Goal: Transaction & Acquisition: Purchase product/service

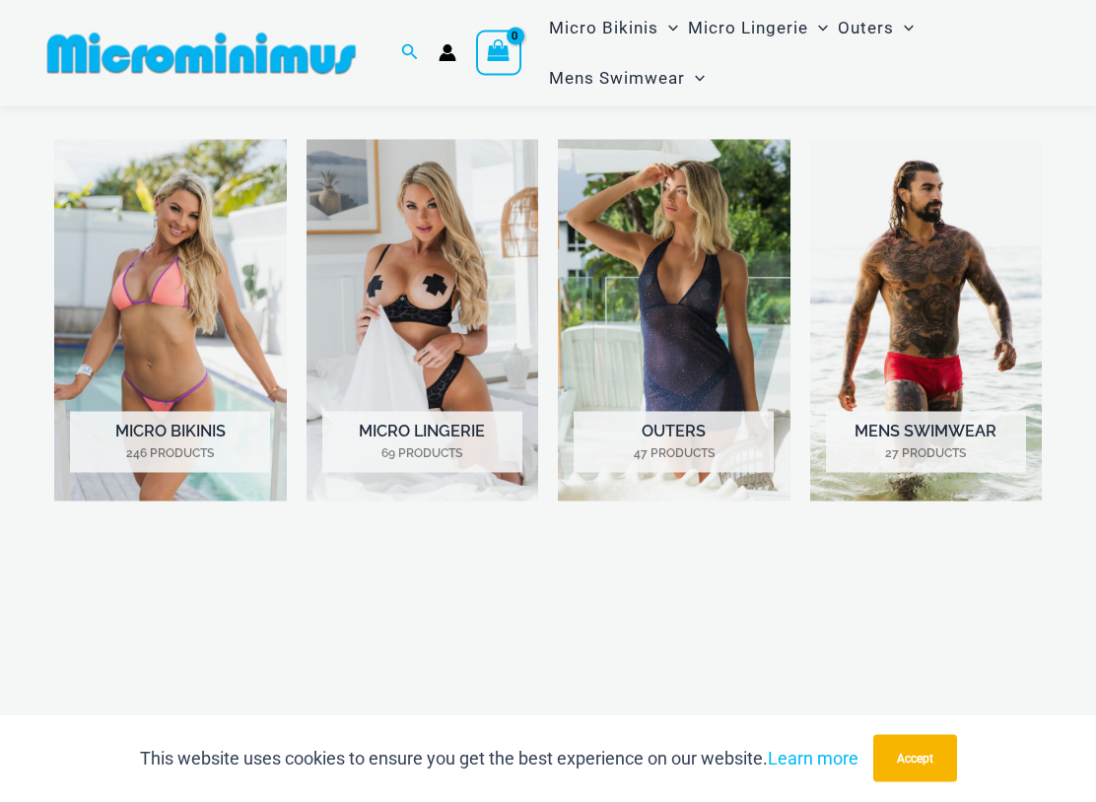
scroll to position [763, 0]
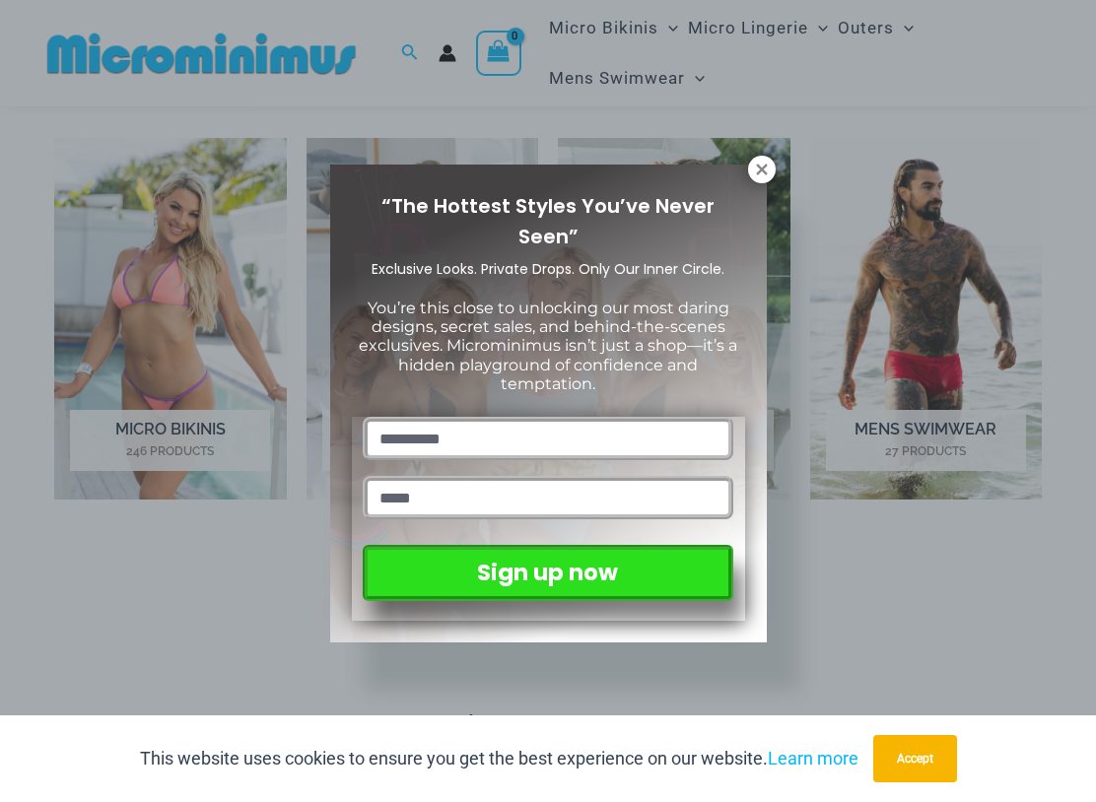
click at [55, 359] on div "“The Hottest Styles You’ve Never Seen” Exclusive Looks. Private Drops. Only Our…" at bounding box center [548, 401] width 1096 height 802
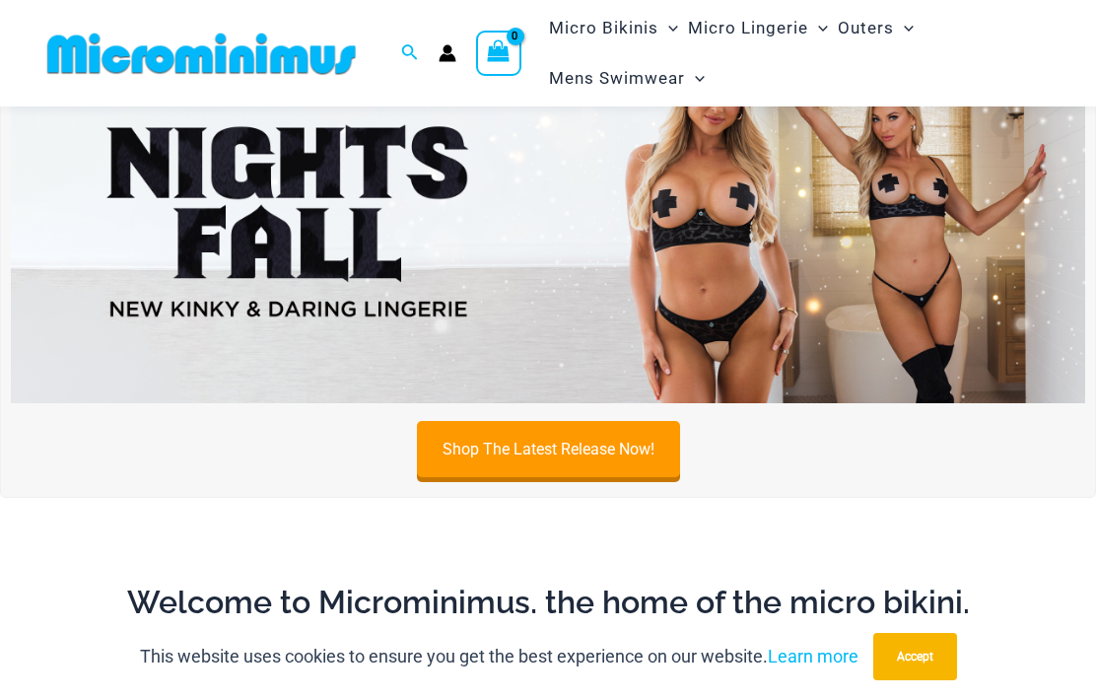
scroll to position [0, 0]
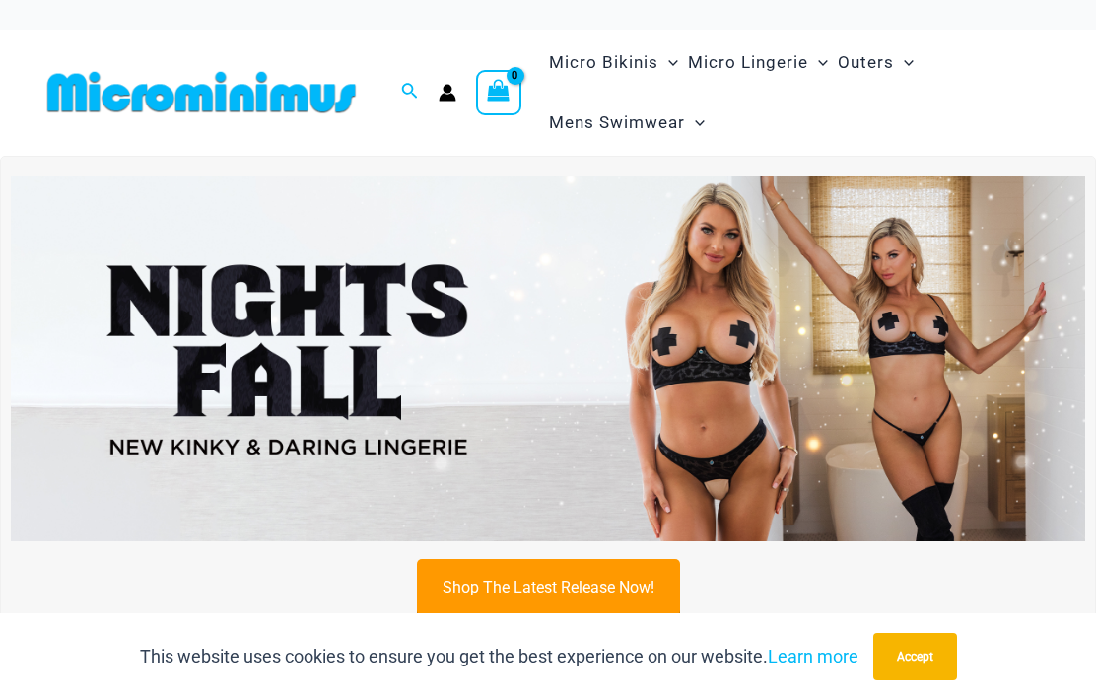
click at [561, 284] on img at bounding box center [548, 358] width 1074 height 365
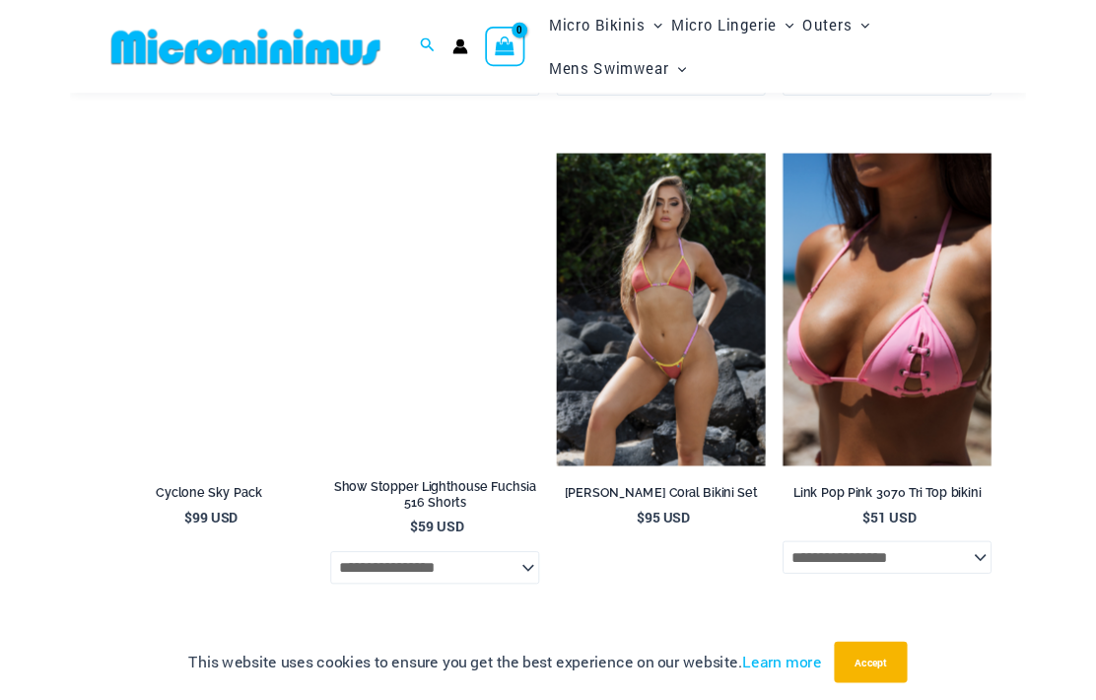
scroll to position [3673, 0]
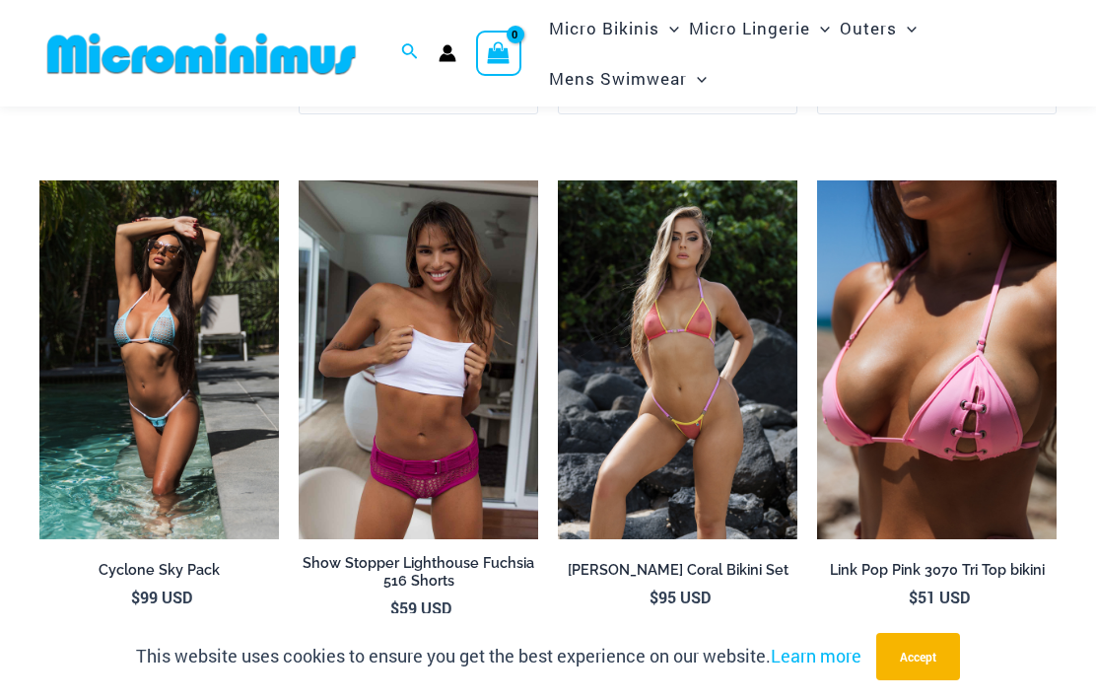
click at [817, 180] on img at bounding box center [817, 180] width 0 height 0
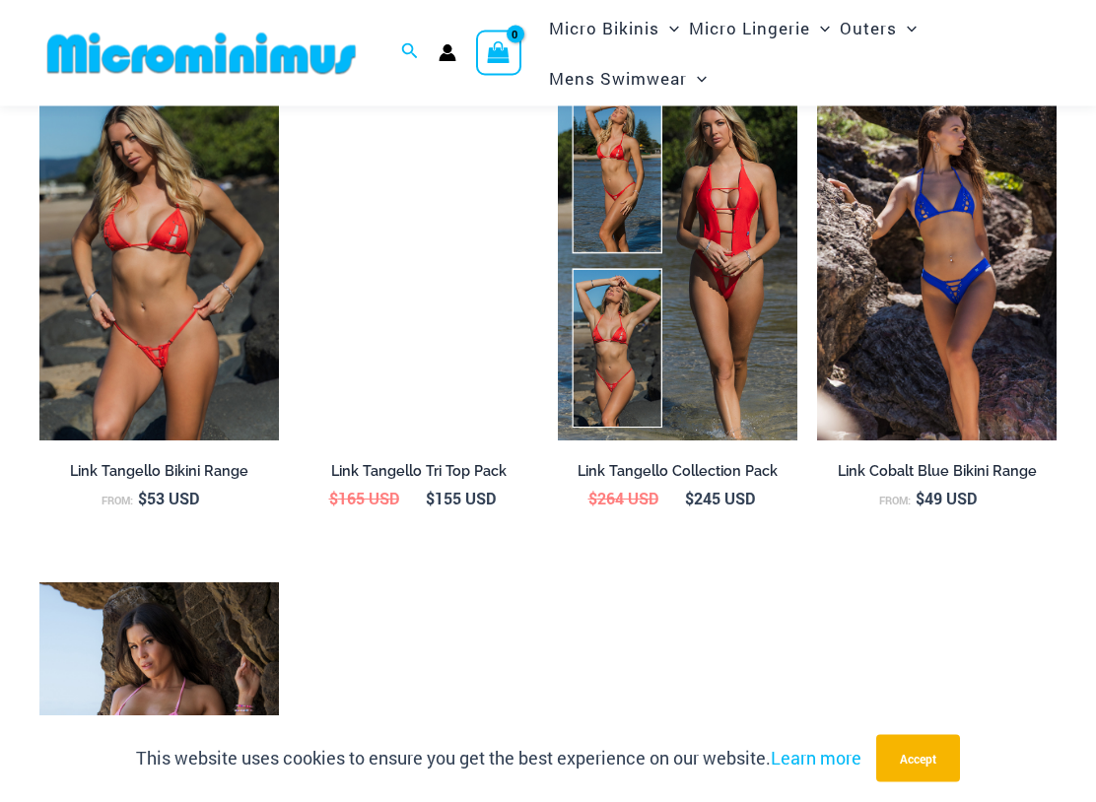
scroll to position [2378, 0]
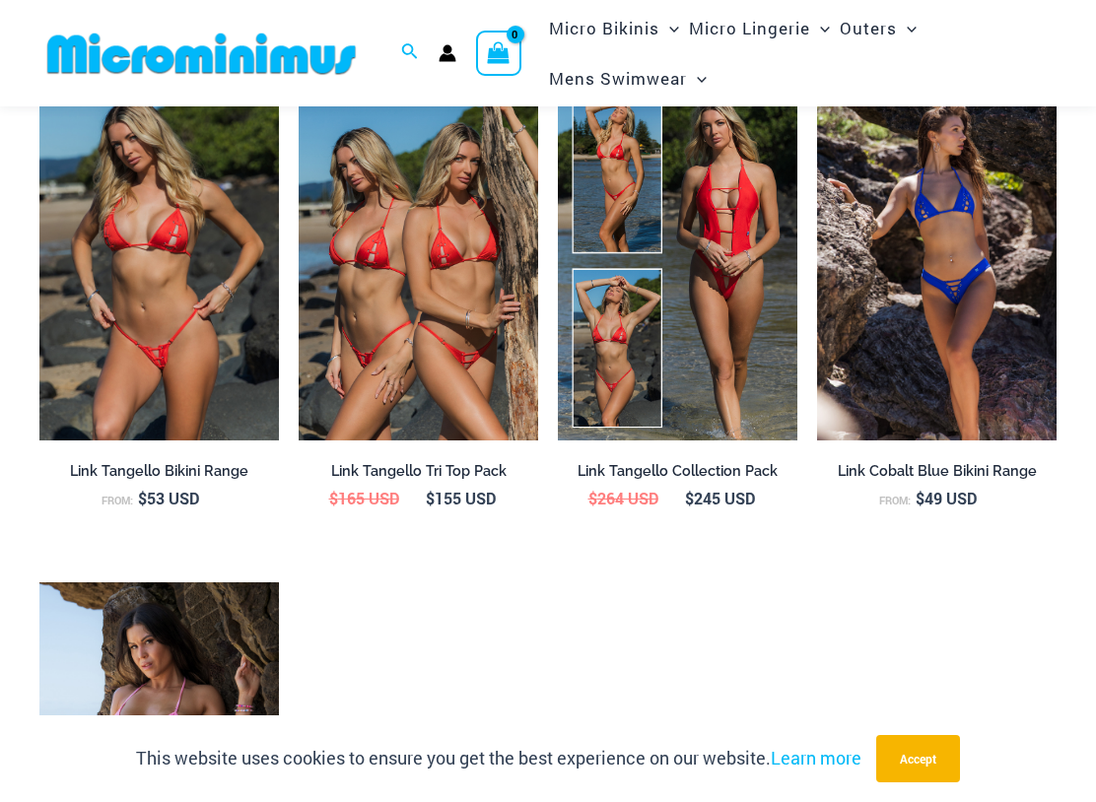
click at [39, 82] on img at bounding box center [39, 82] width 0 height 0
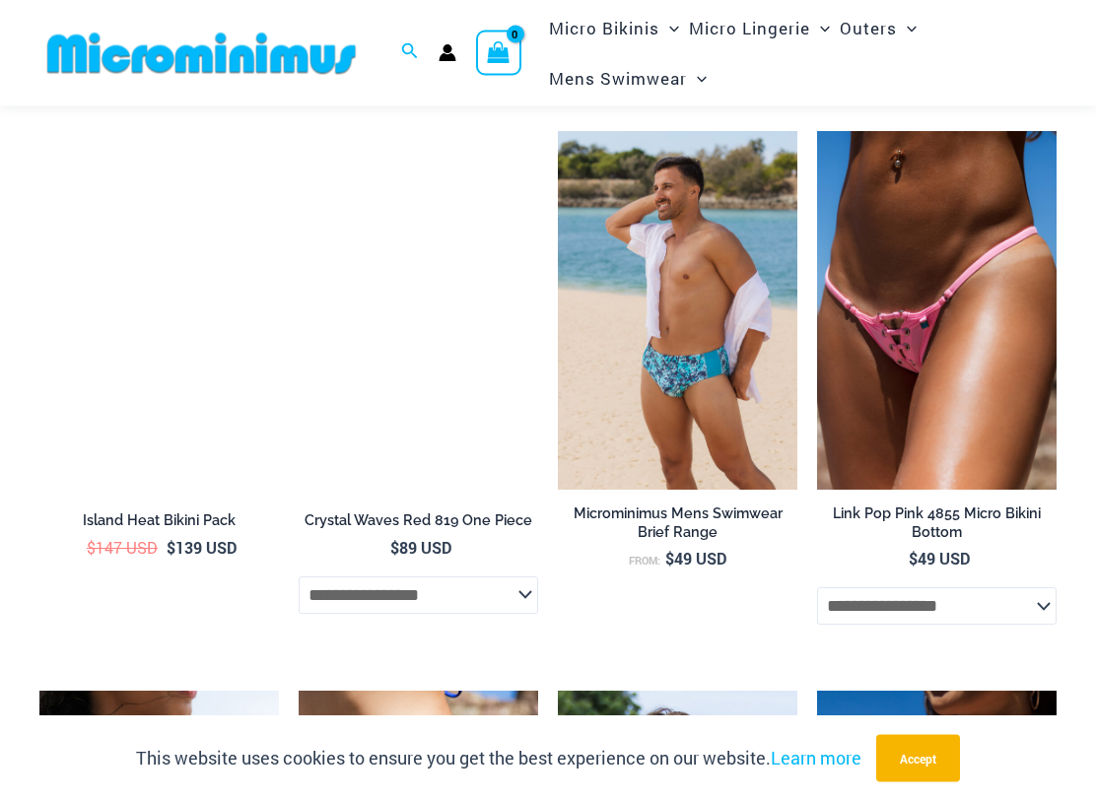
scroll to position [5650, 0]
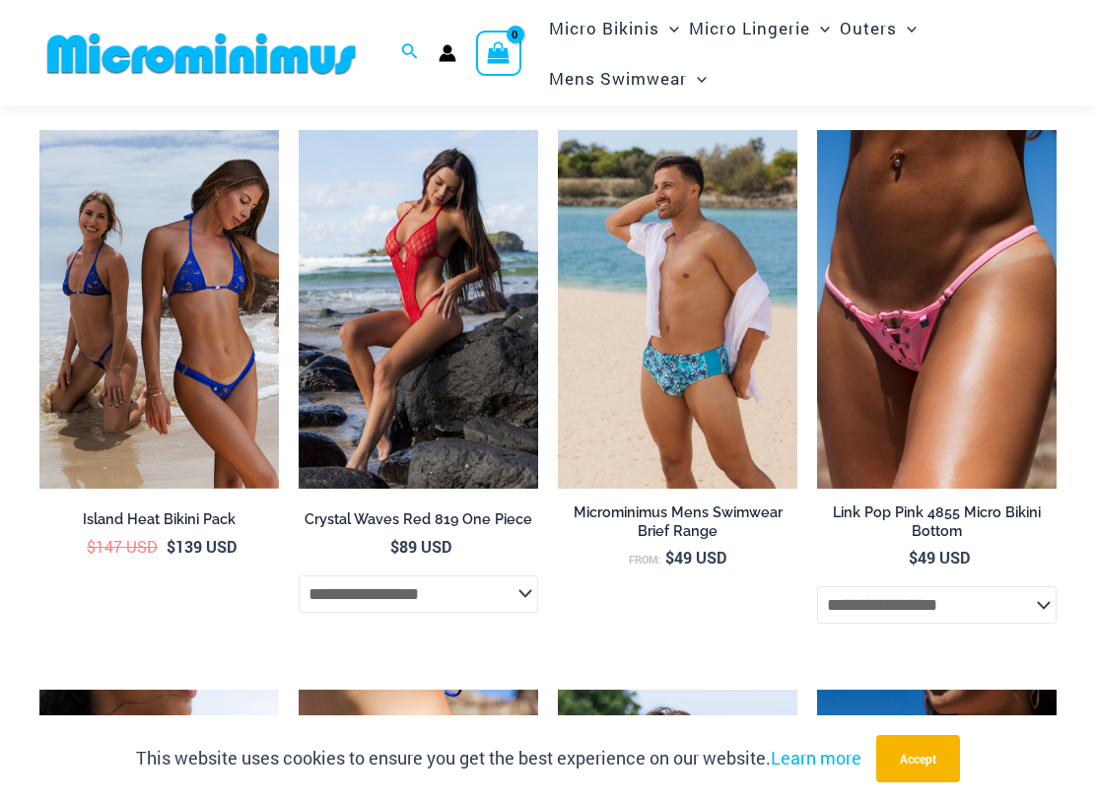
click at [299, 130] on img at bounding box center [299, 130] width 0 height 0
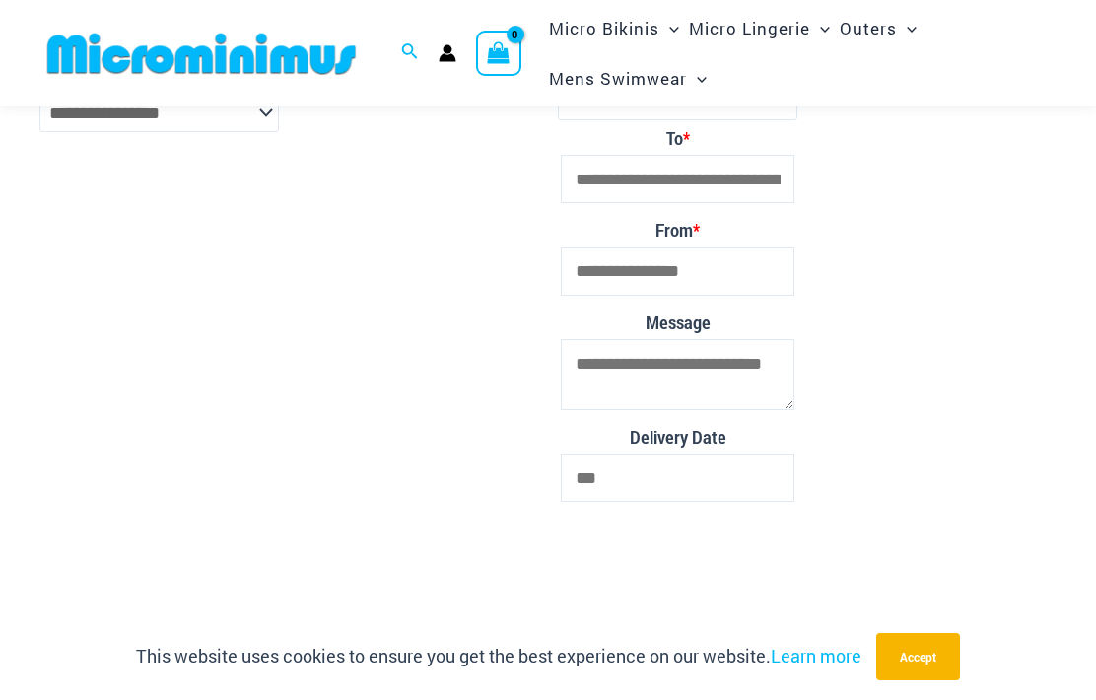
scroll to position [5742, 0]
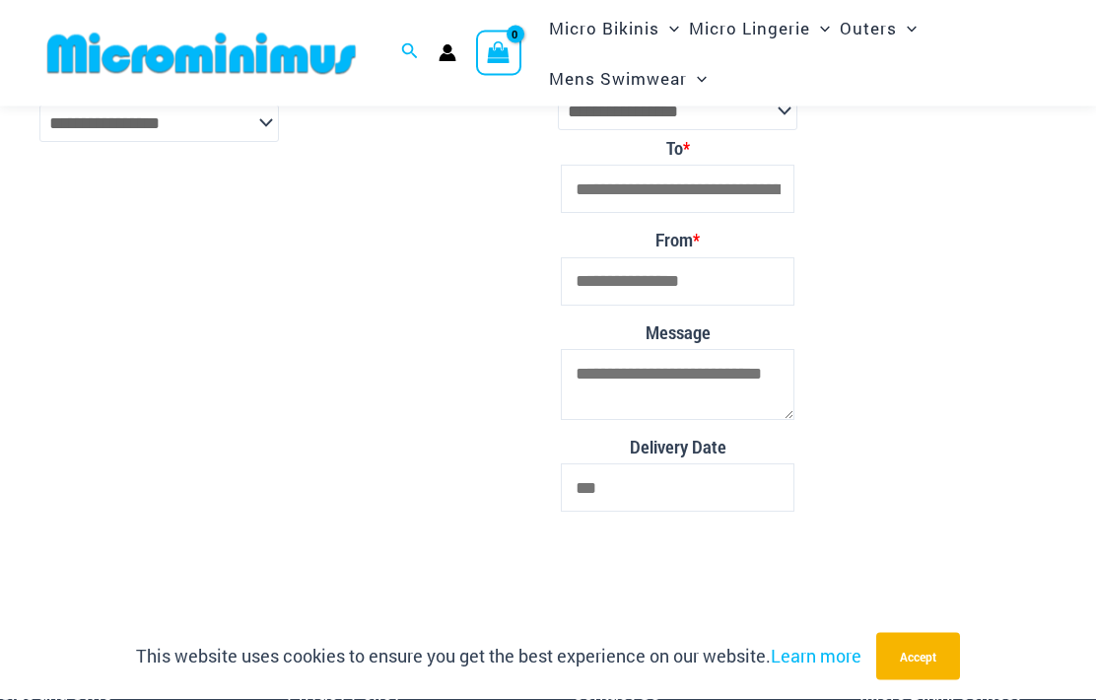
click at [113, 54] on img at bounding box center [201, 54] width 324 height 44
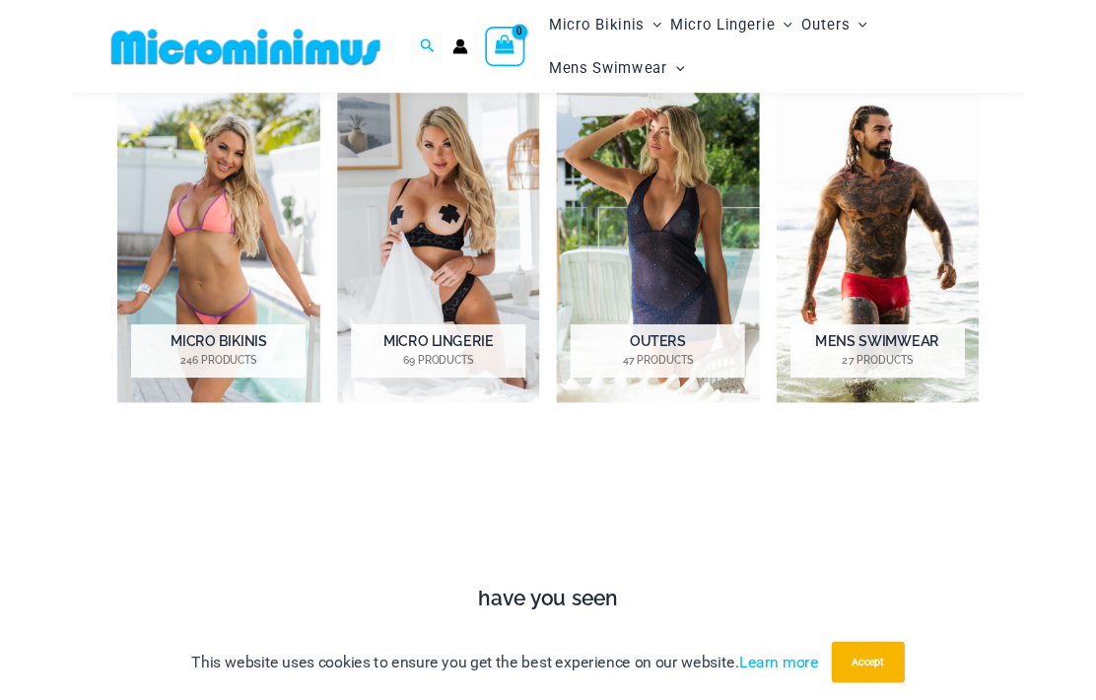
scroll to position [789, 0]
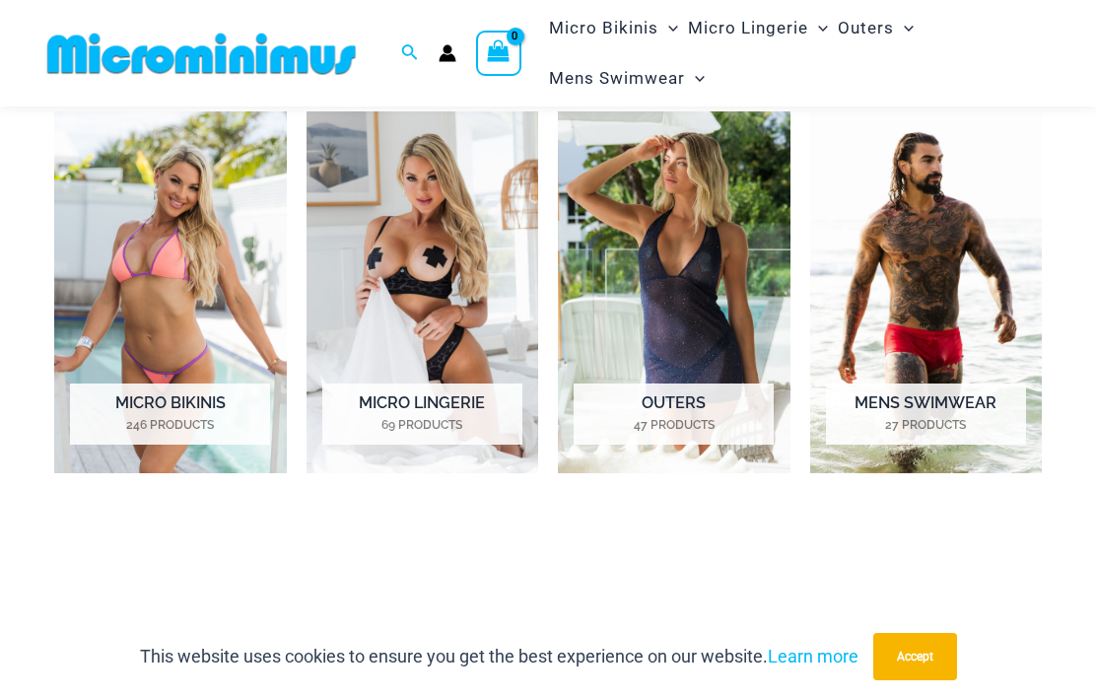
click at [479, 260] on img "Visit product category Micro Lingerie" at bounding box center [422, 292] width 233 height 363
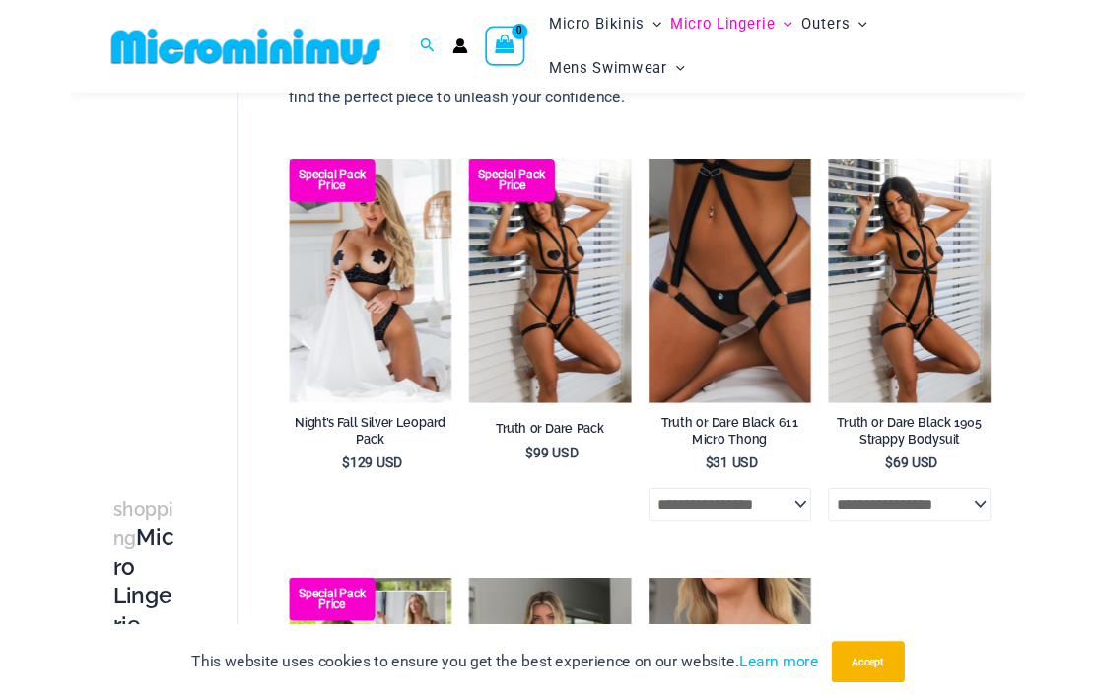
scroll to position [258, 0]
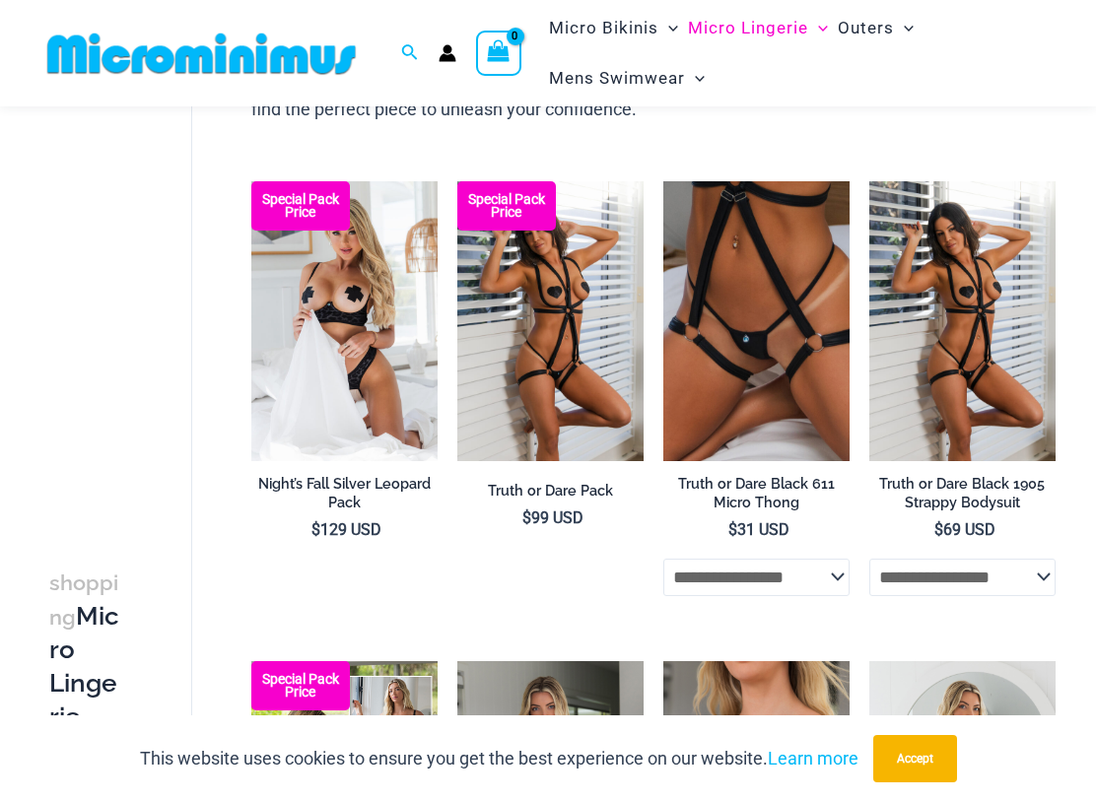
click at [251, 181] on img at bounding box center [251, 181] width 0 height 0
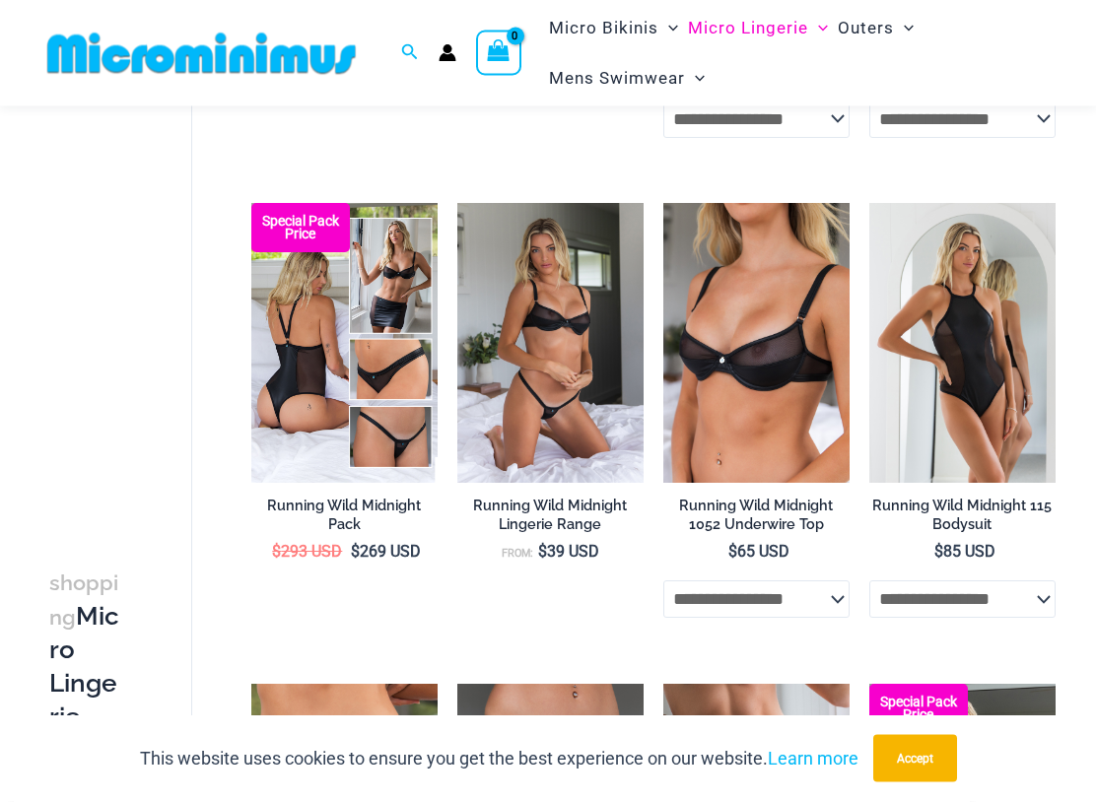
scroll to position [717, 0]
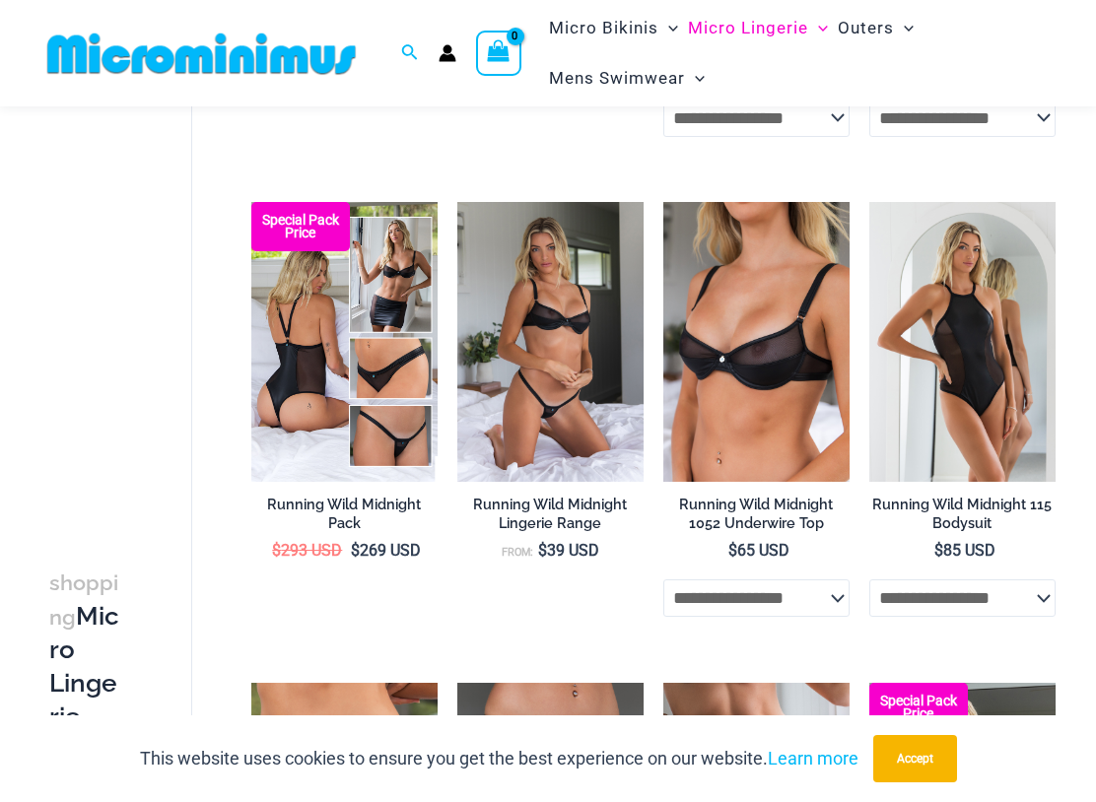
click at [663, 202] on img at bounding box center [663, 202] width 0 height 0
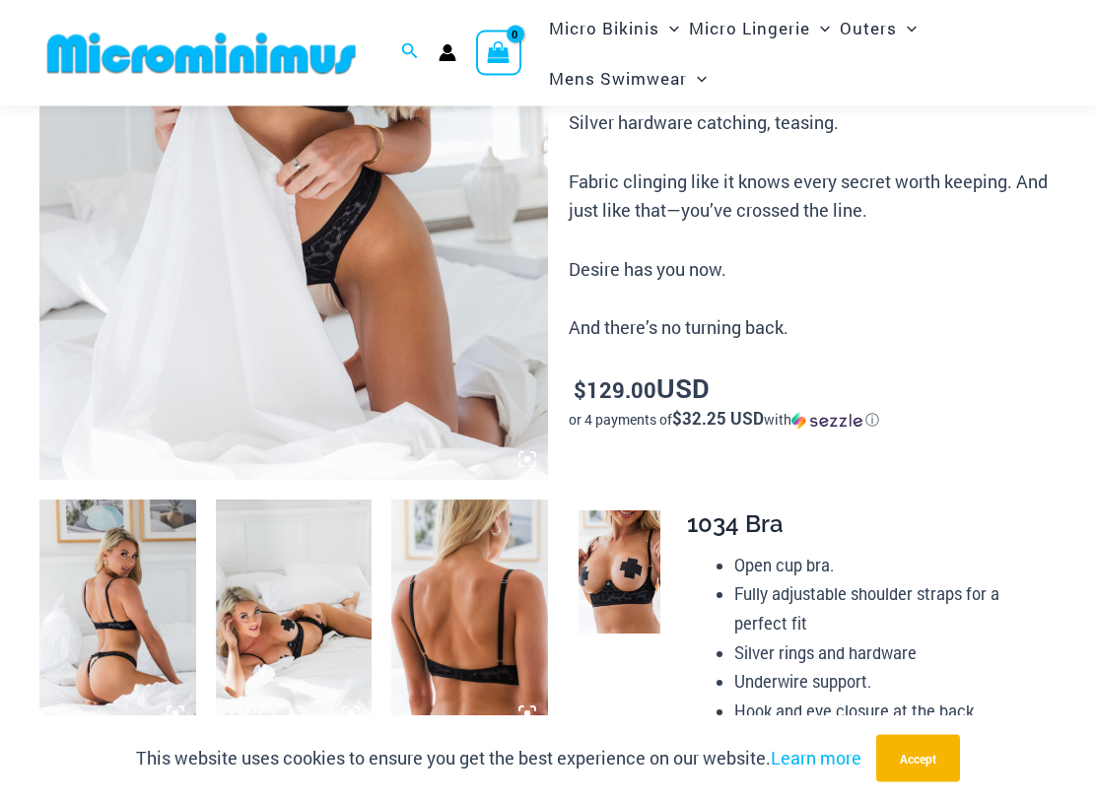
scroll to position [528, 0]
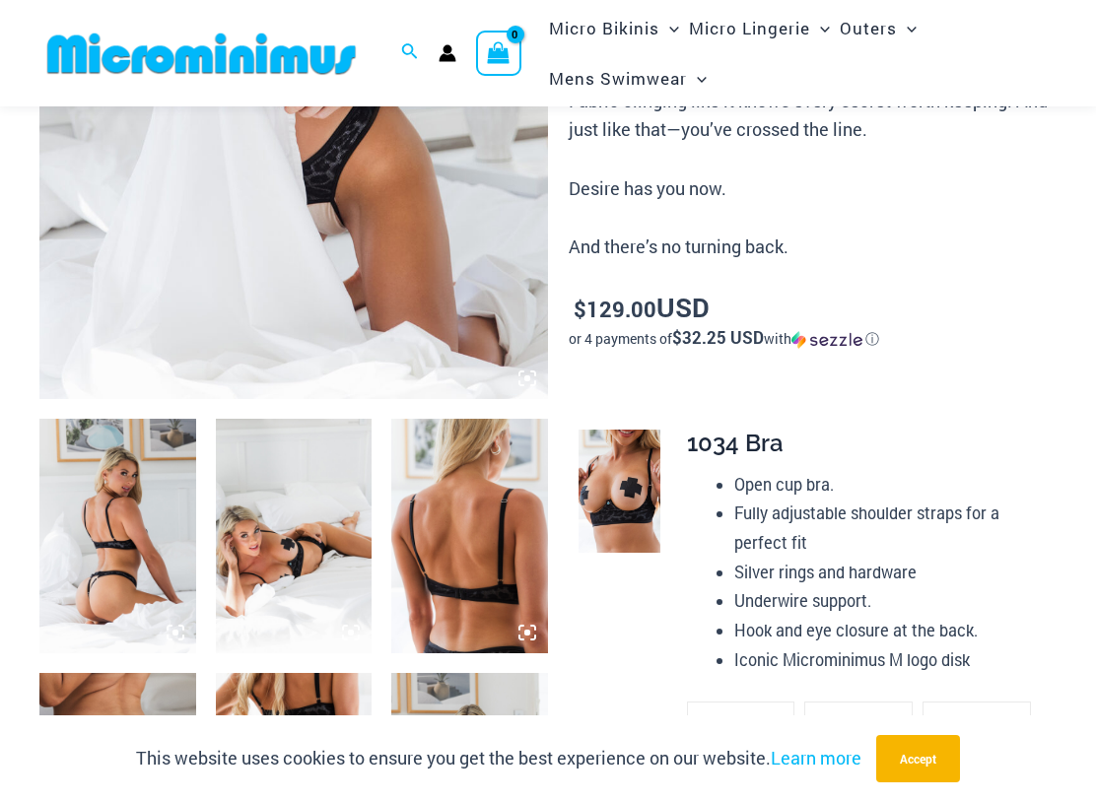
click at [102, 552] on img at bounding box center [117, 536] width 157 height 234
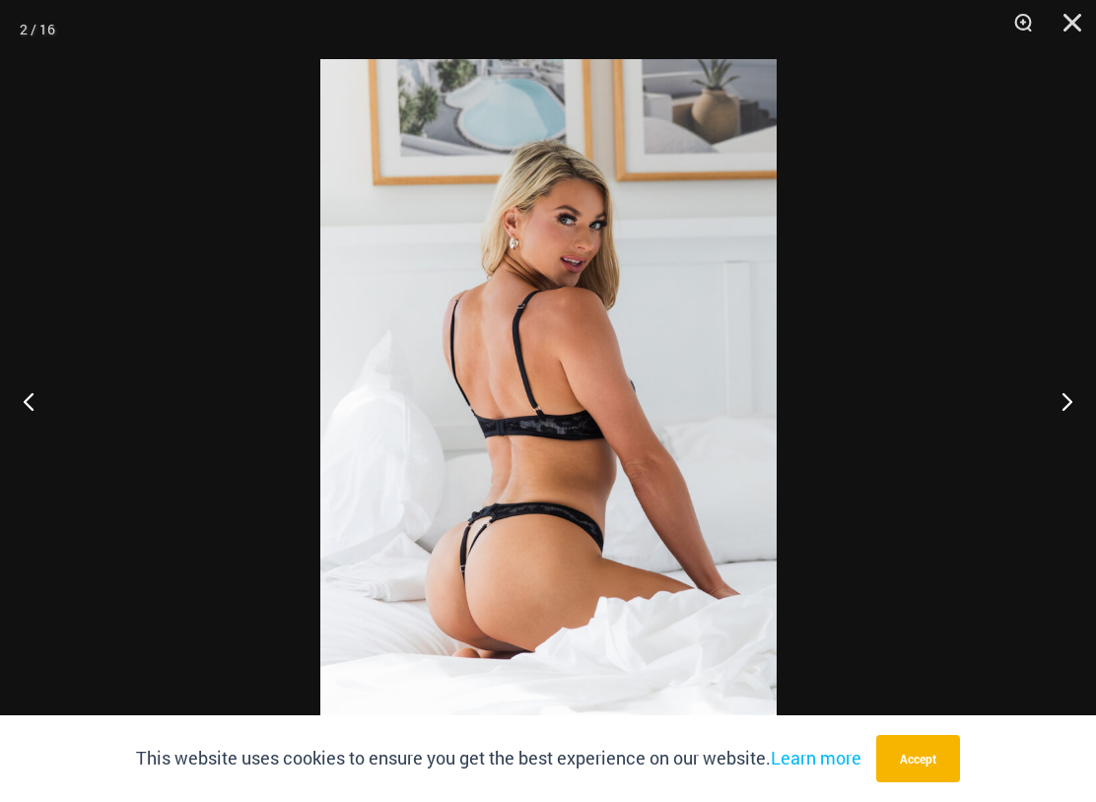
click at [20, 404] on button "Previous" at bounding box center [37, 401] width 74 height 99
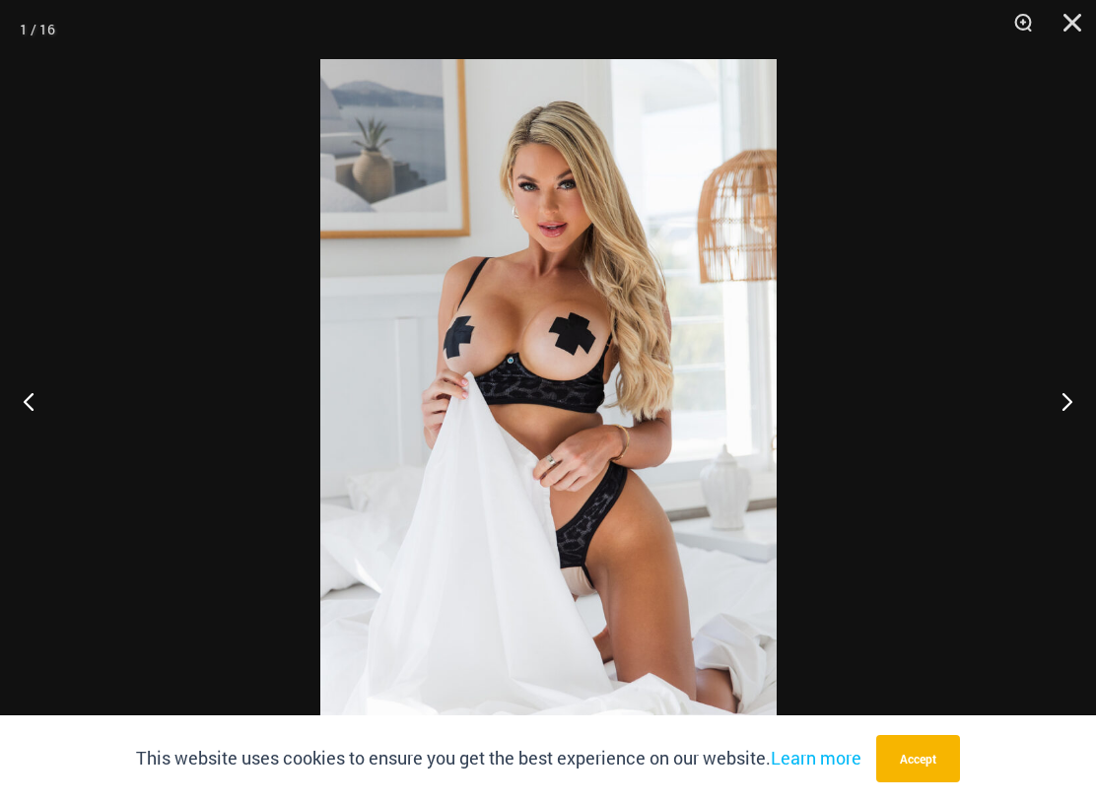
click at [28, 414] on button "Previous" at bounding box center [37, 401] width 74 height 99
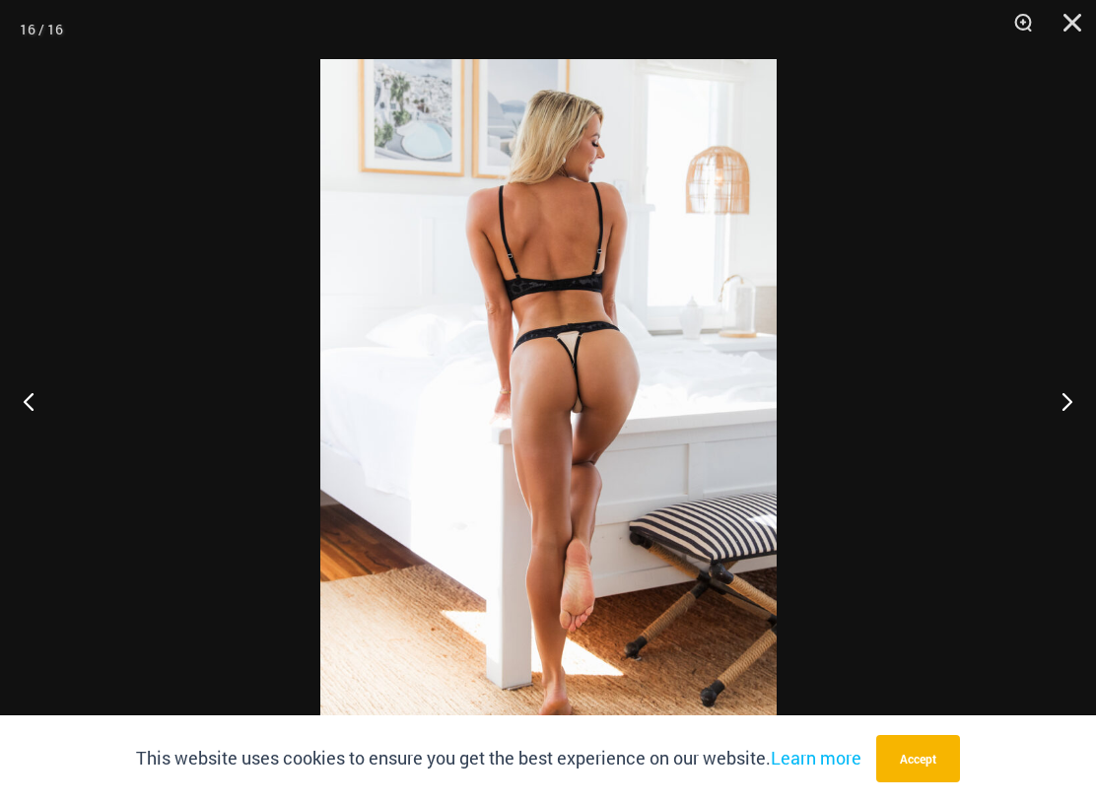
click at [25, 405] on button "Previous" at bounding box center [37, 401] width 74 height 99
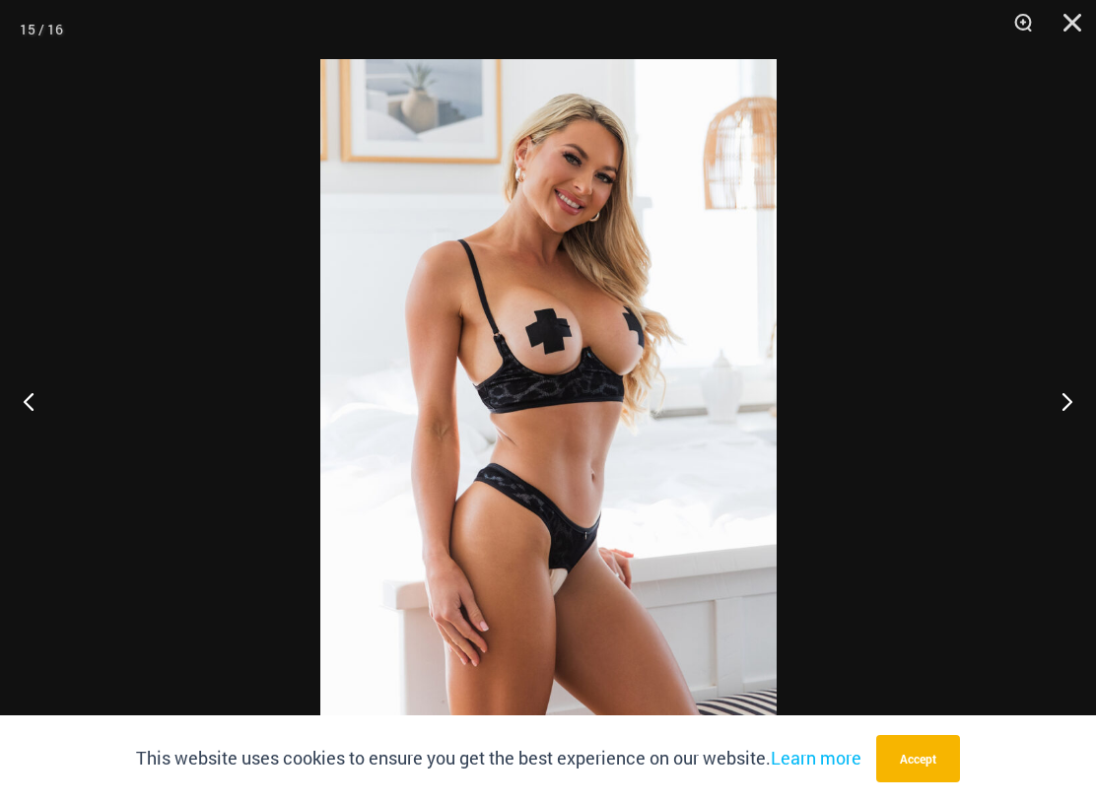
click at [32, 409] on button "Previous" at bounding box center [37, 401] width 74 height 99
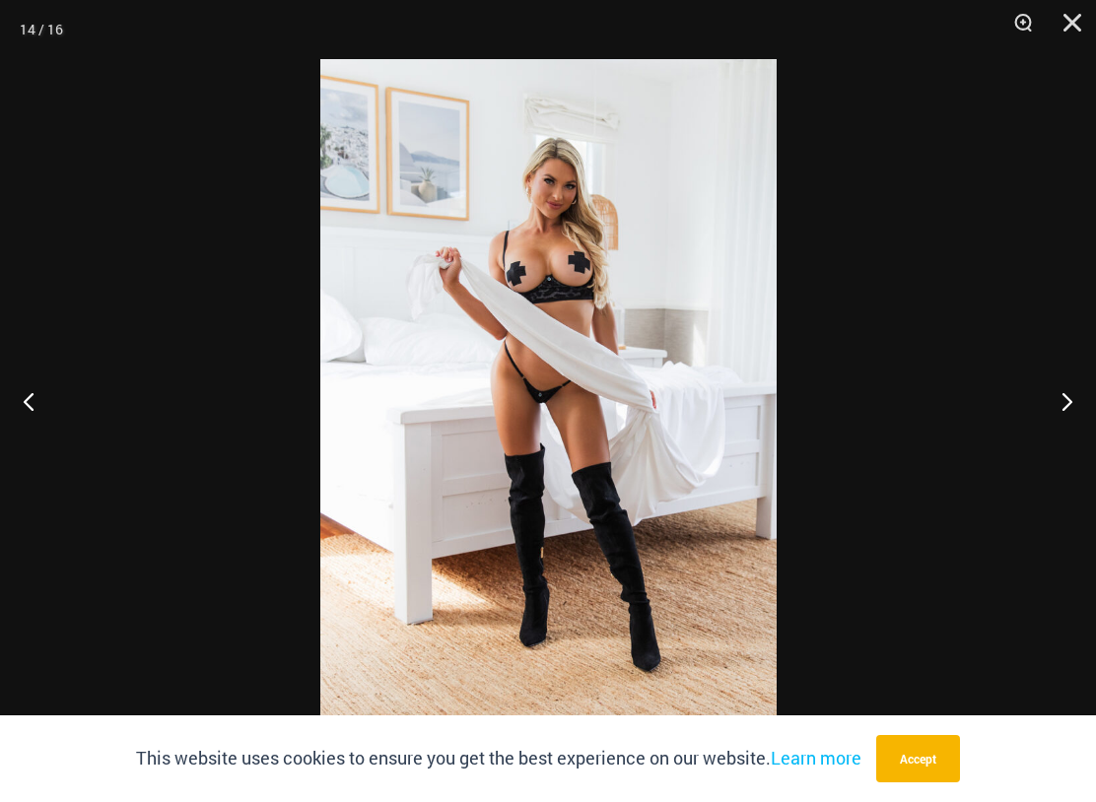
click at [28, 408] on button "Previous" at bounding box center [37, 401] width 74 height 99
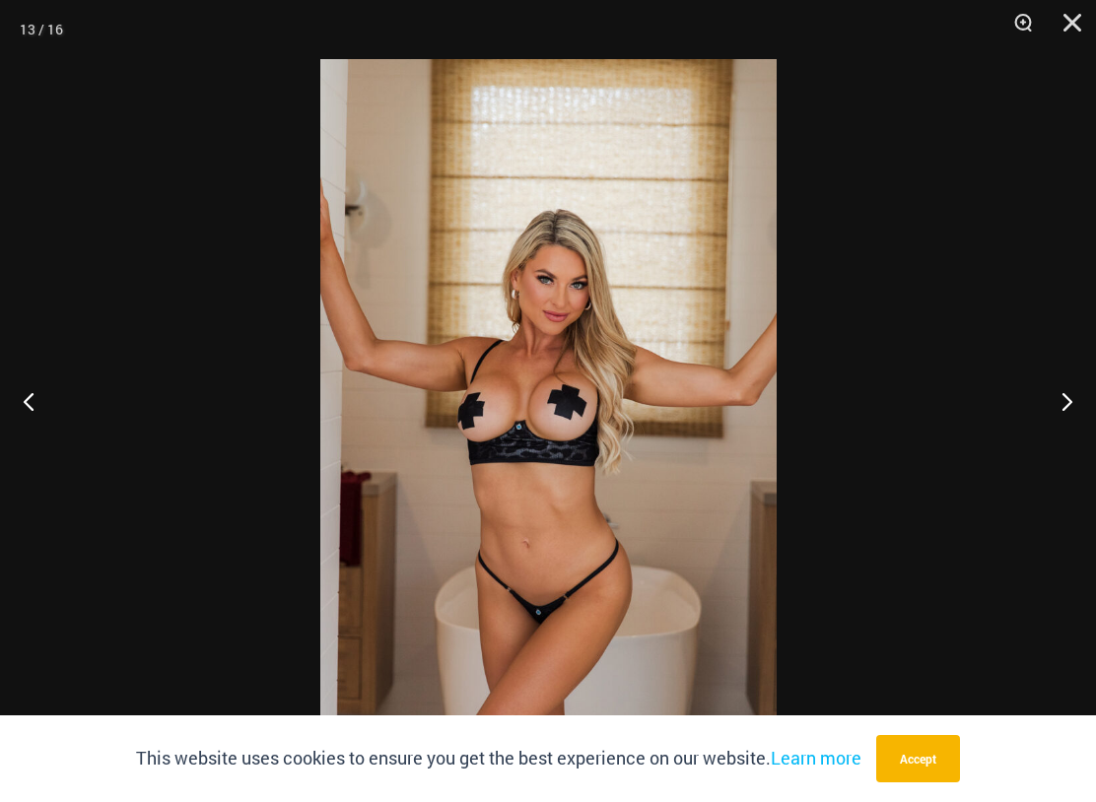
click at [28, 409] on button "Previous" at bounding box center [37, 401] width 74 height 99
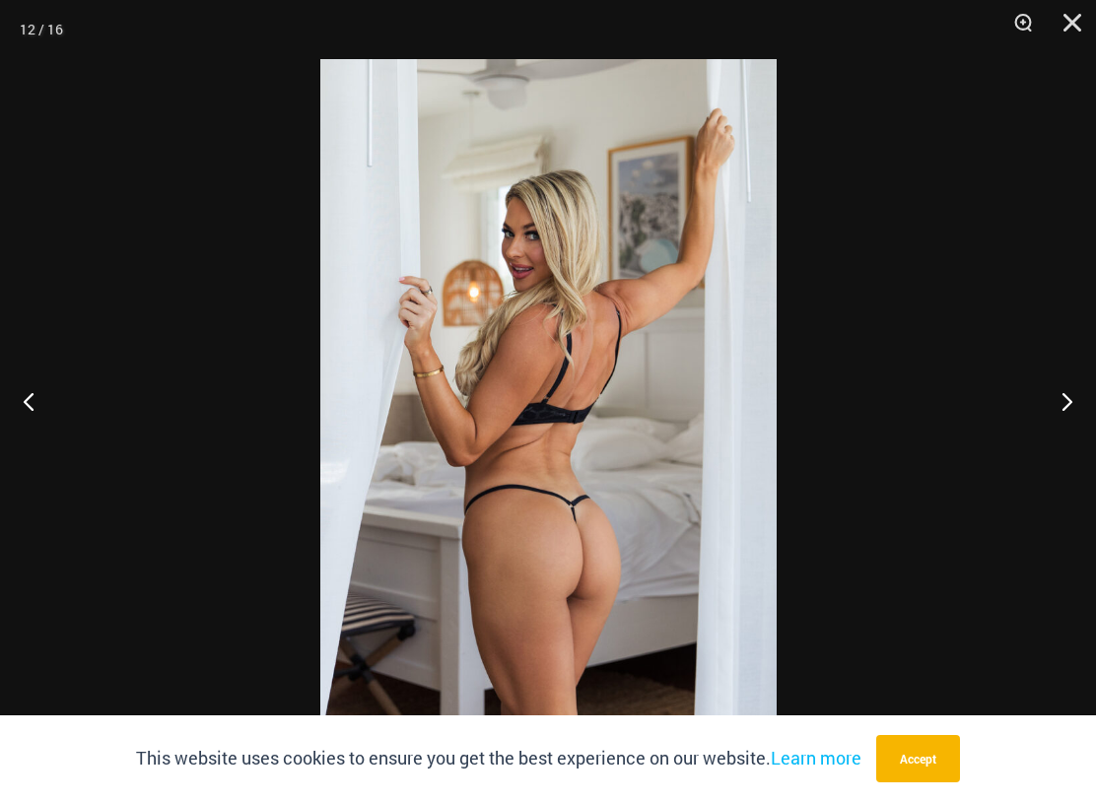
click at [25, 402] on button "Previous" at bounding box center [37, 401] width 74 height 99
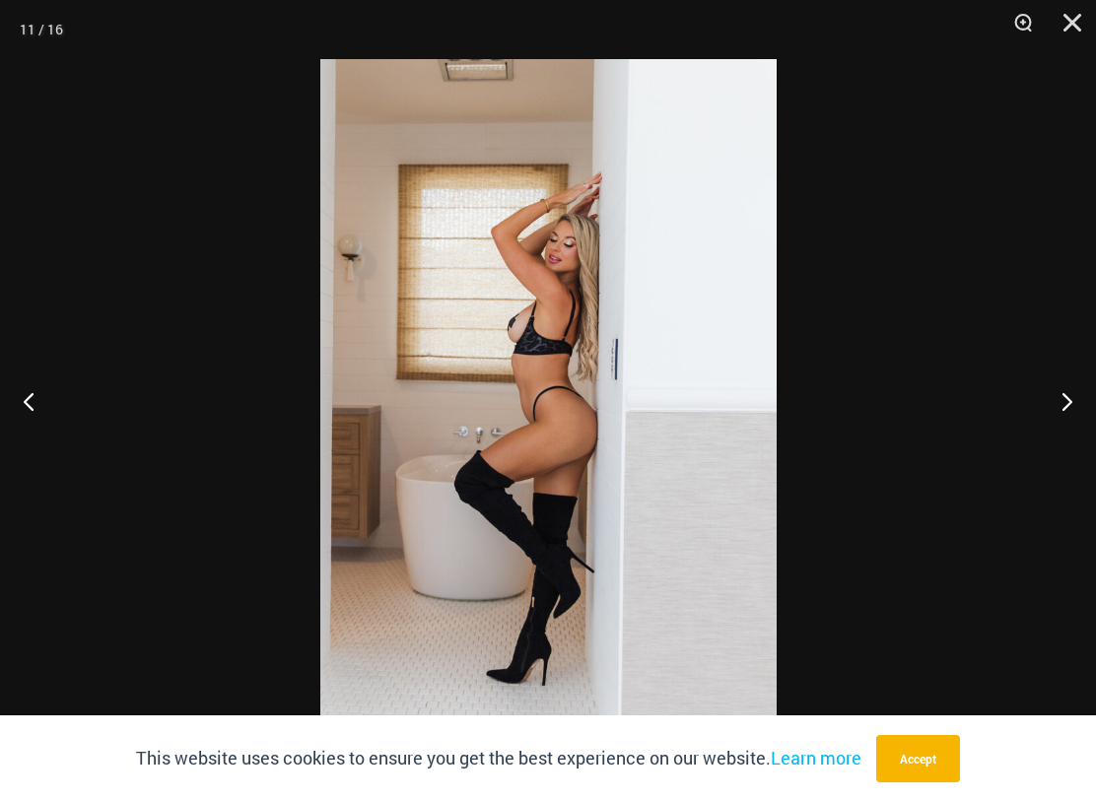
click at [21, 399] on button "Previous" at bounding box center [37, 401] width 74 height 99
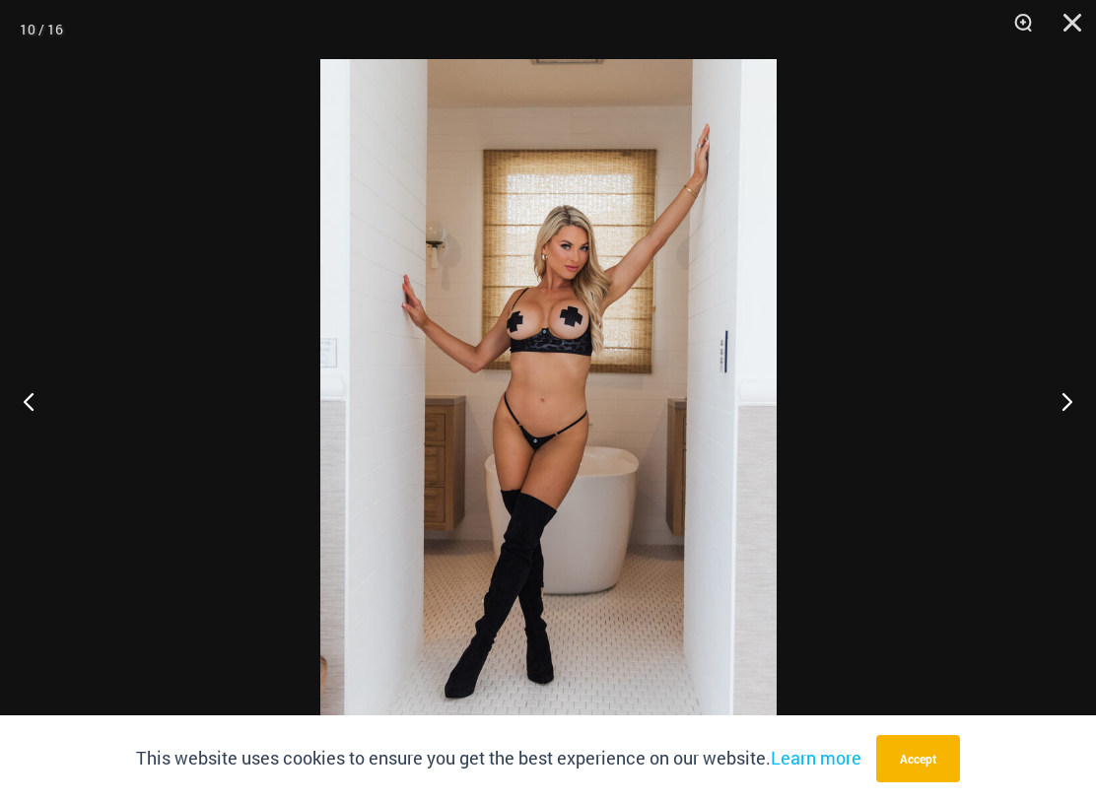
click at [14, 398] on button "Previous" at bounding box center [37, 401] width 74 height 99
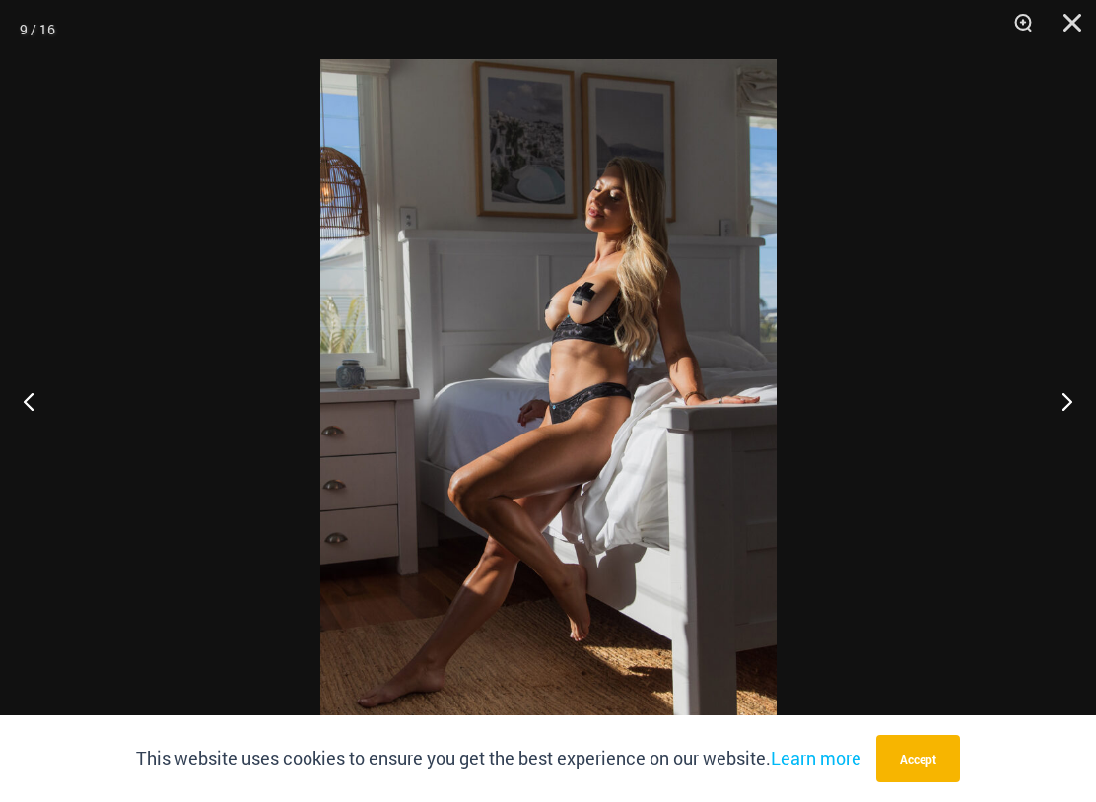
click at [21, 398] on button "Previous" at bounding box center [37, 401] width 74 height 99
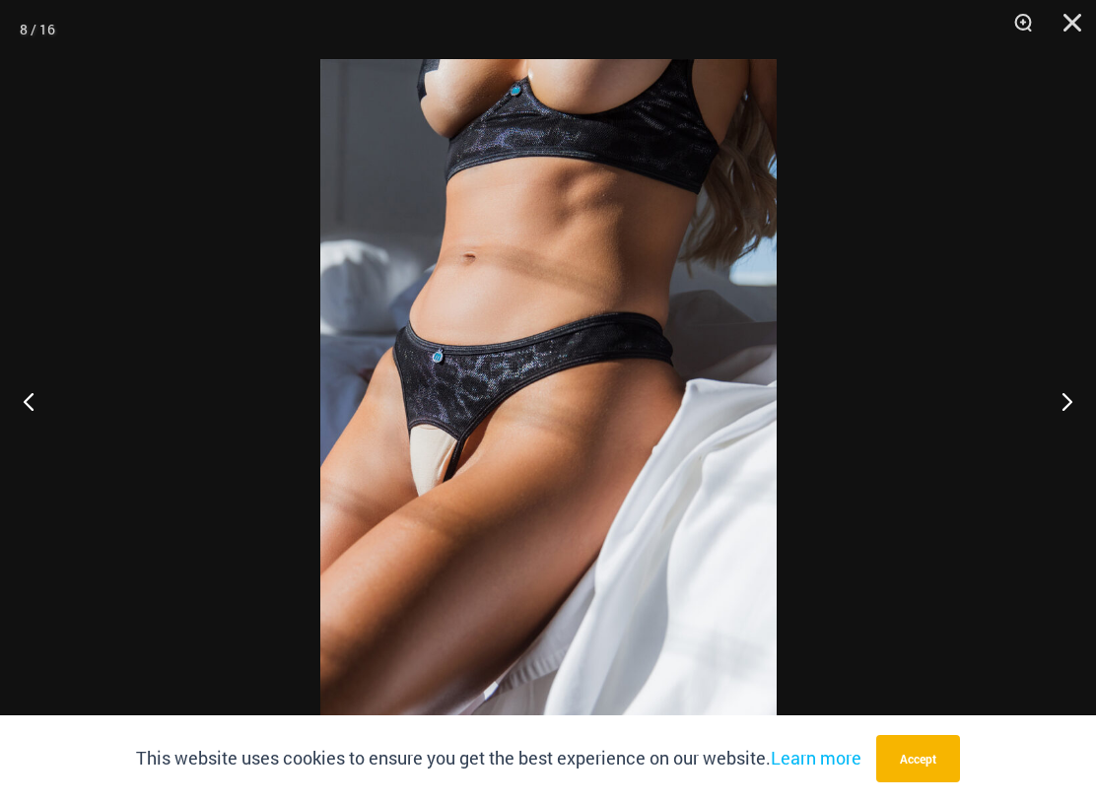
click at [20, 400] on button "Previous" at bounding box center [37, 401] width 74 height 99
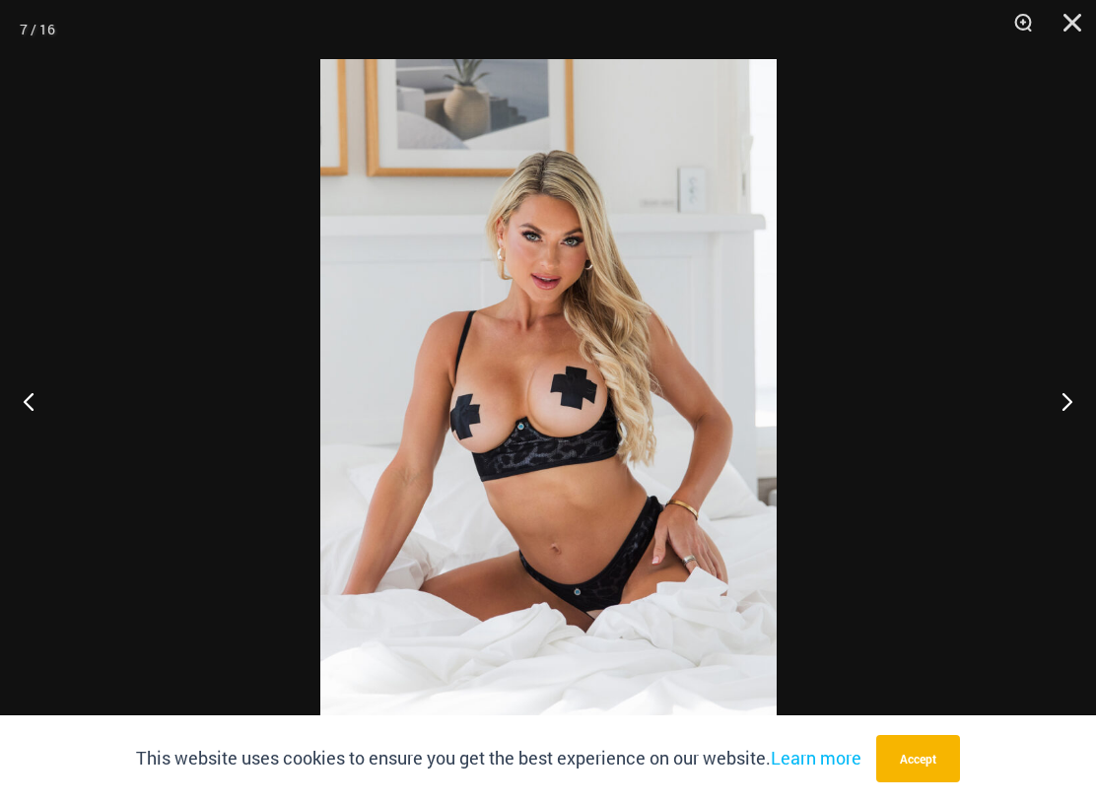
click at [13, 396] on button "Previous" at bounding box center [37, 401] width 74 height 99
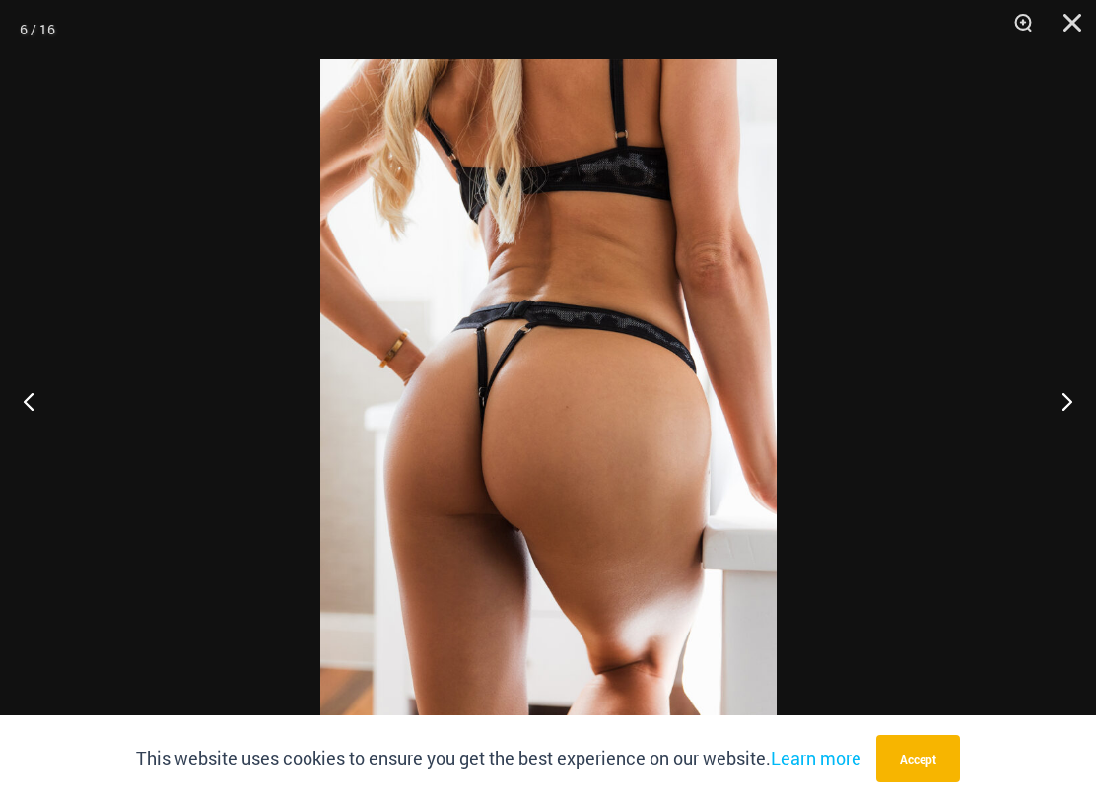
click at [13, 400] on button "Previous" at bounding box center [37, 401] width 74 height 99
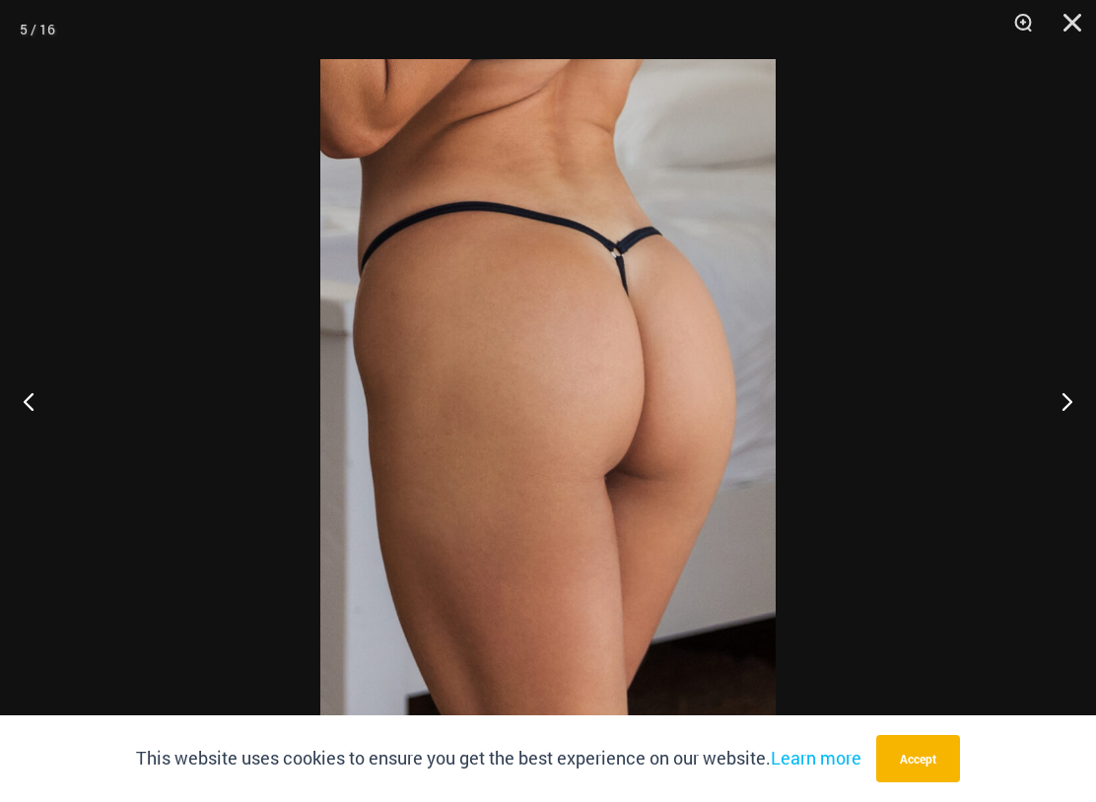
click at [14, 398] on button "Previous" at bounding box center [37, 401] width 74 height 99
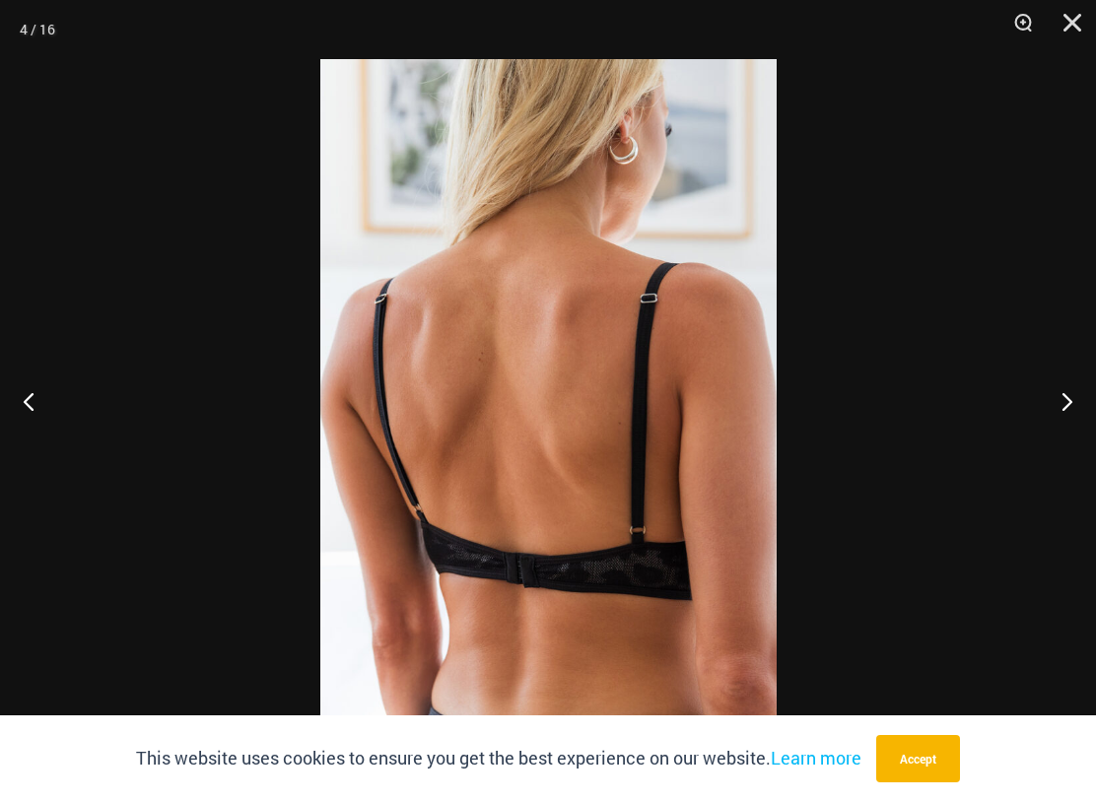
click at [16, 400] on button "Previous" at bounding box center [37, 401] width 74 height 99
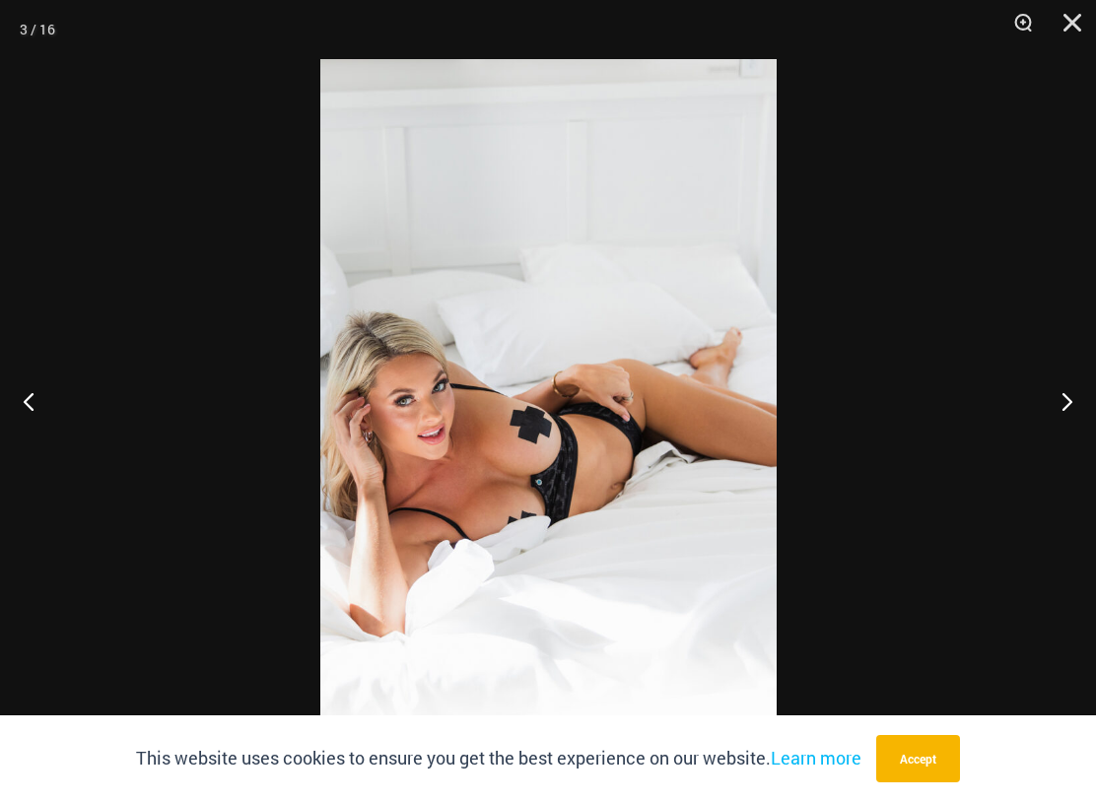
click at [14, 401] on button "Previous" at bounding box center [37, 401] width 74 height 99
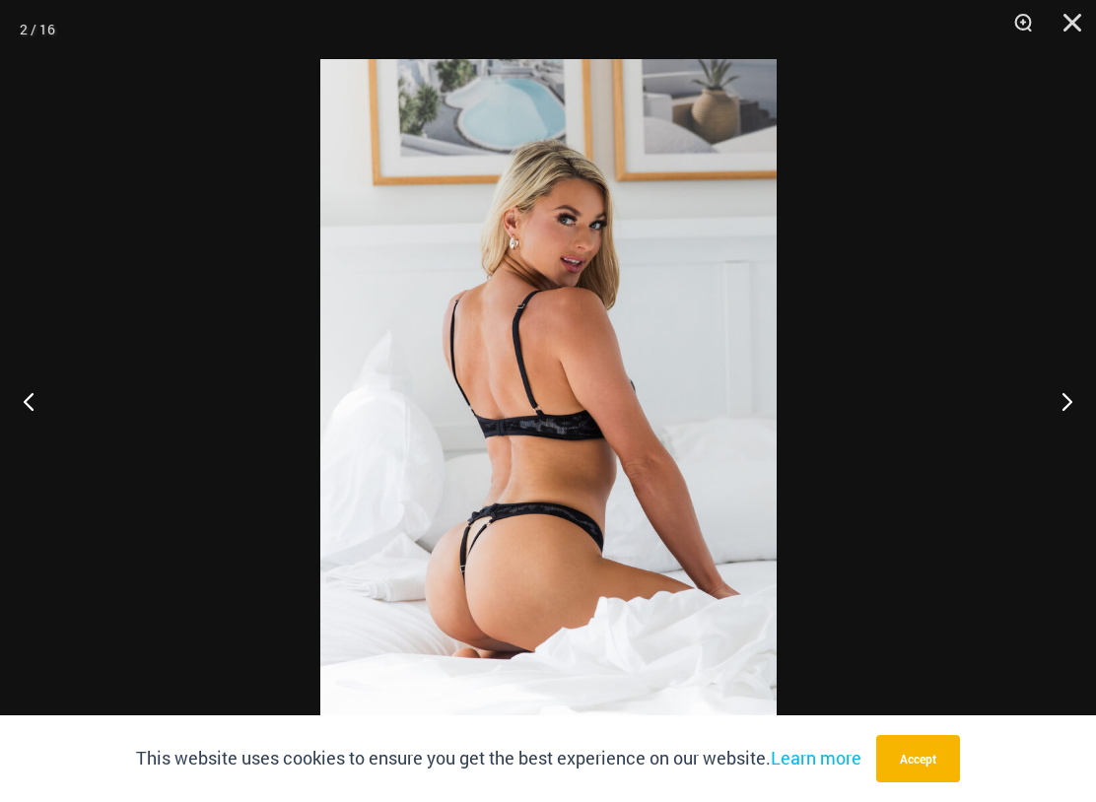
click at [13, 401] on button "Previous" at bounding box center [37, 401] width 74 height 99
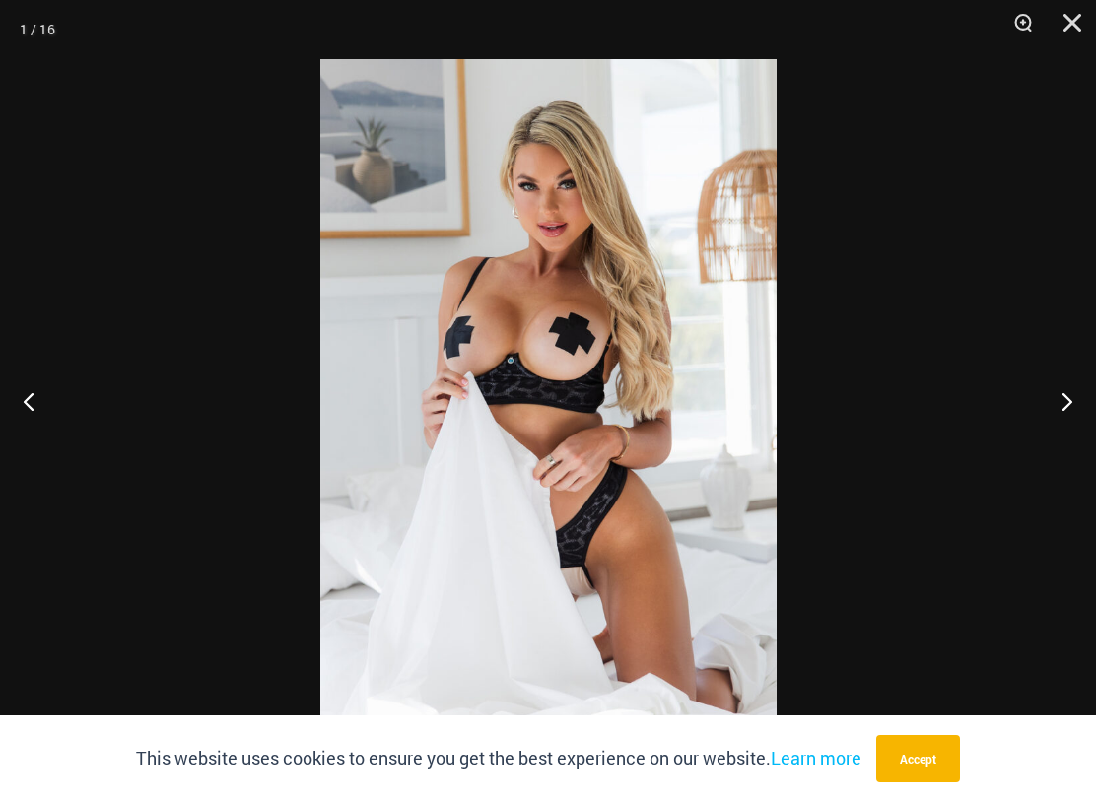
click at [11, 400] on button "Previous" at bounding box center [37, 401] width 74 height 99
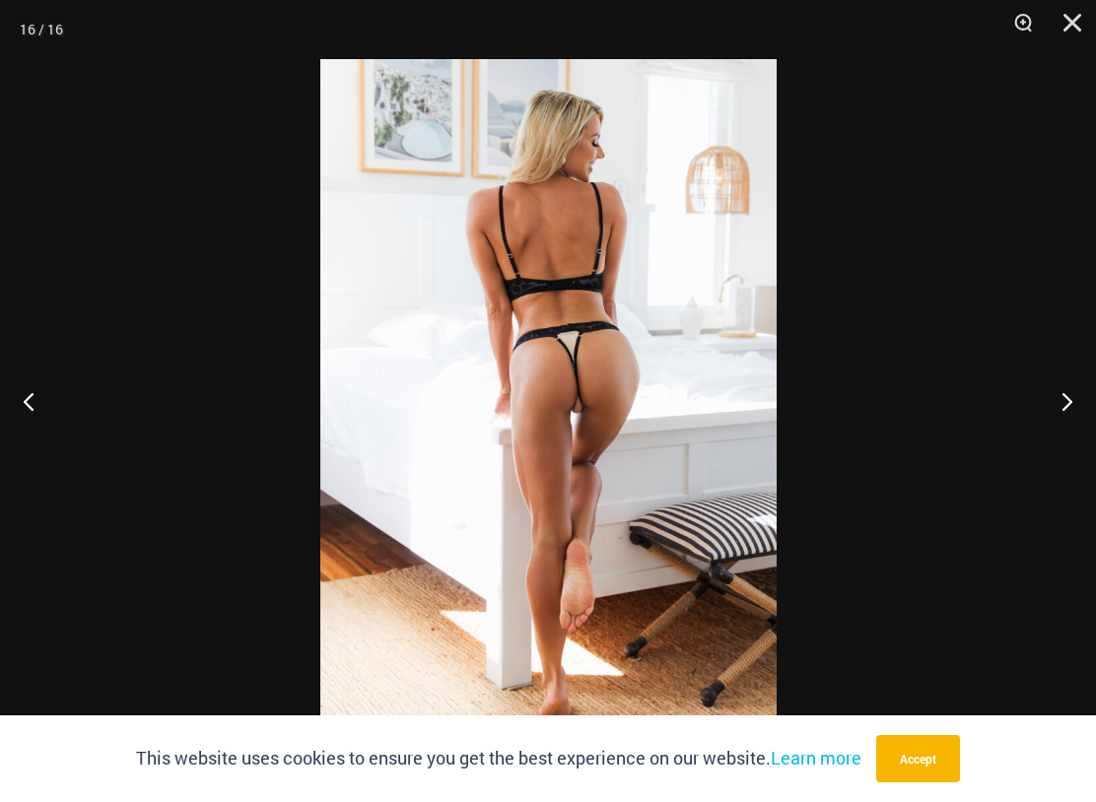
click at [11, 398] on button "Previous" at bounding box center [37, 401] width 74 height 99
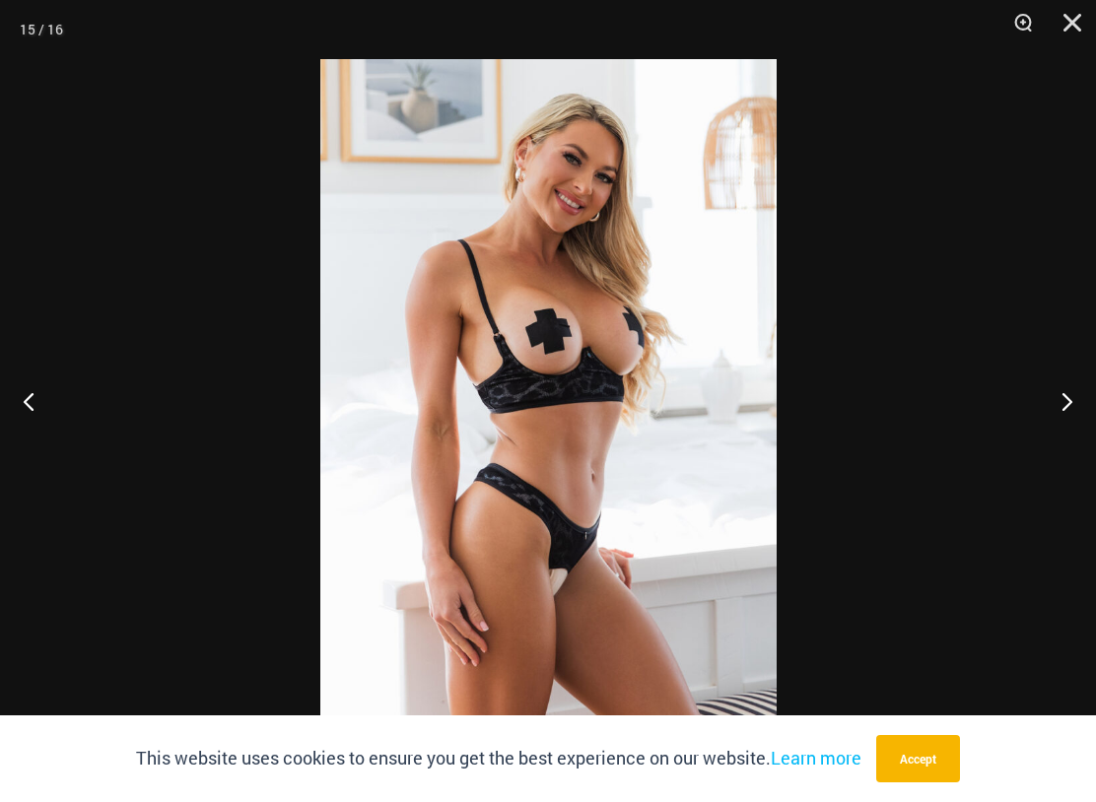
click at [13, 398] on button "Previous" at bounding box center [37, 401] width 74 height 99
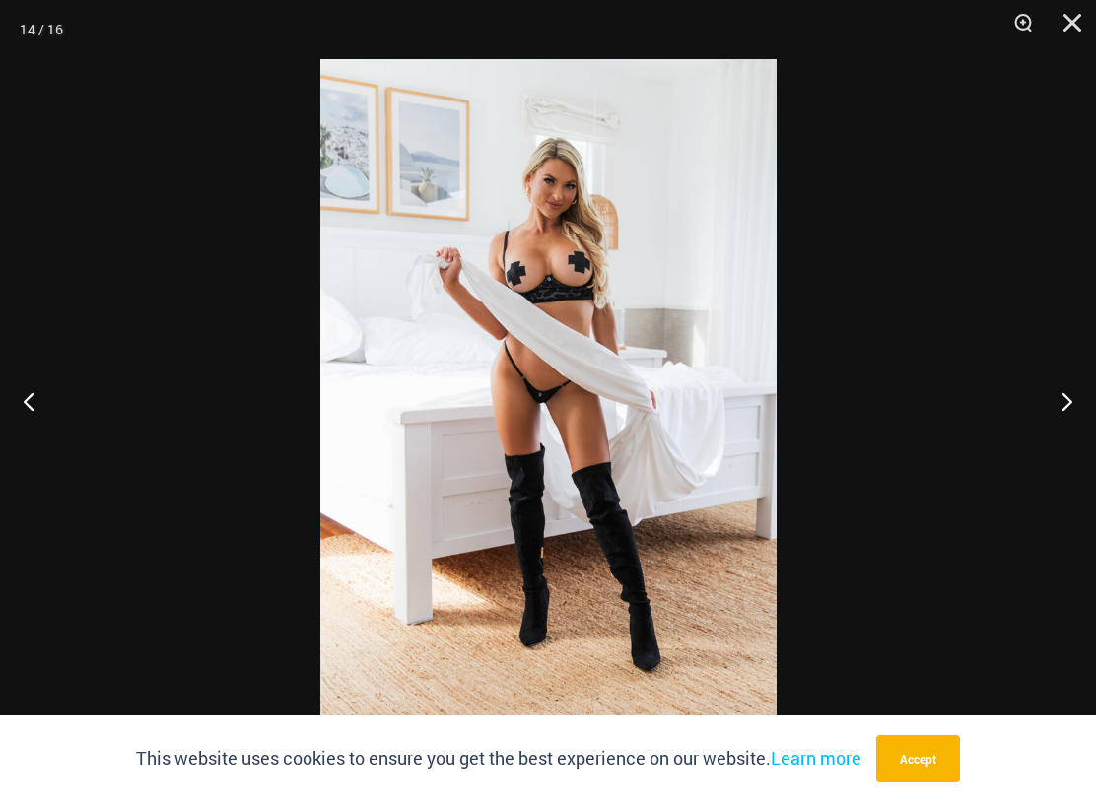
click at [12, 398] on button "Previous" at bounding box center [37, 401] width 74 height 99
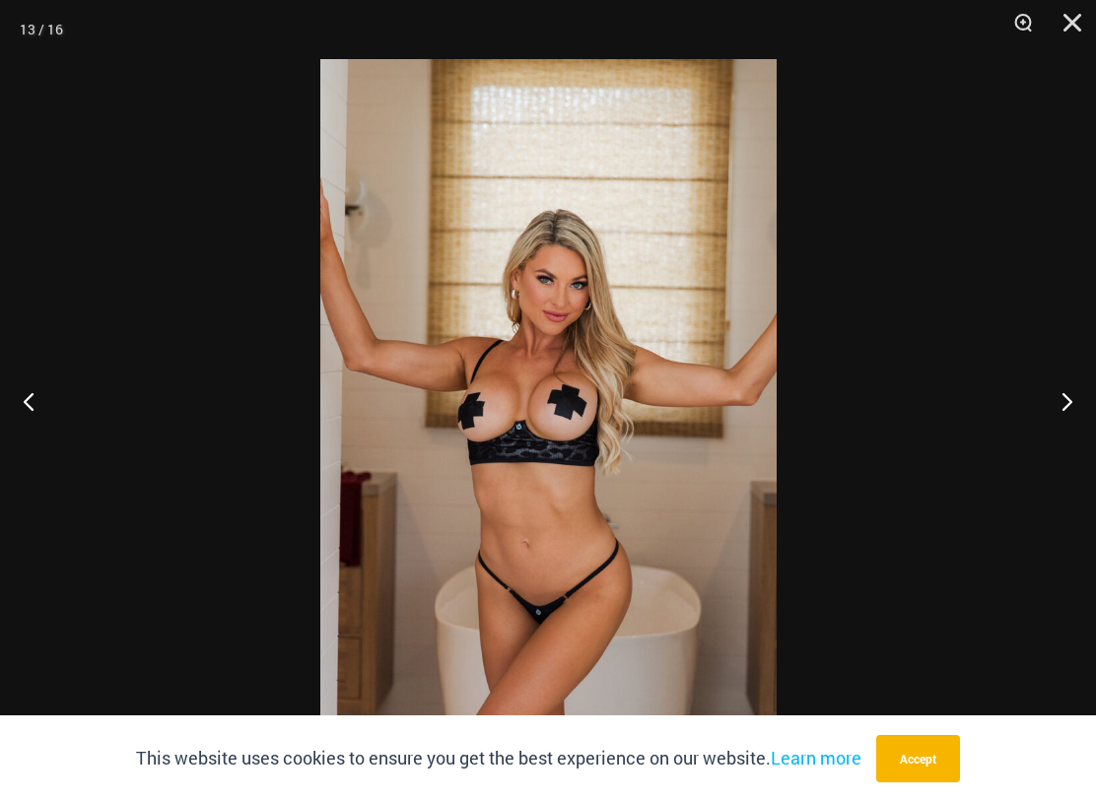
click at [18, 396] on button "Previous" at bounding box center [37, 401] width 74 height 99
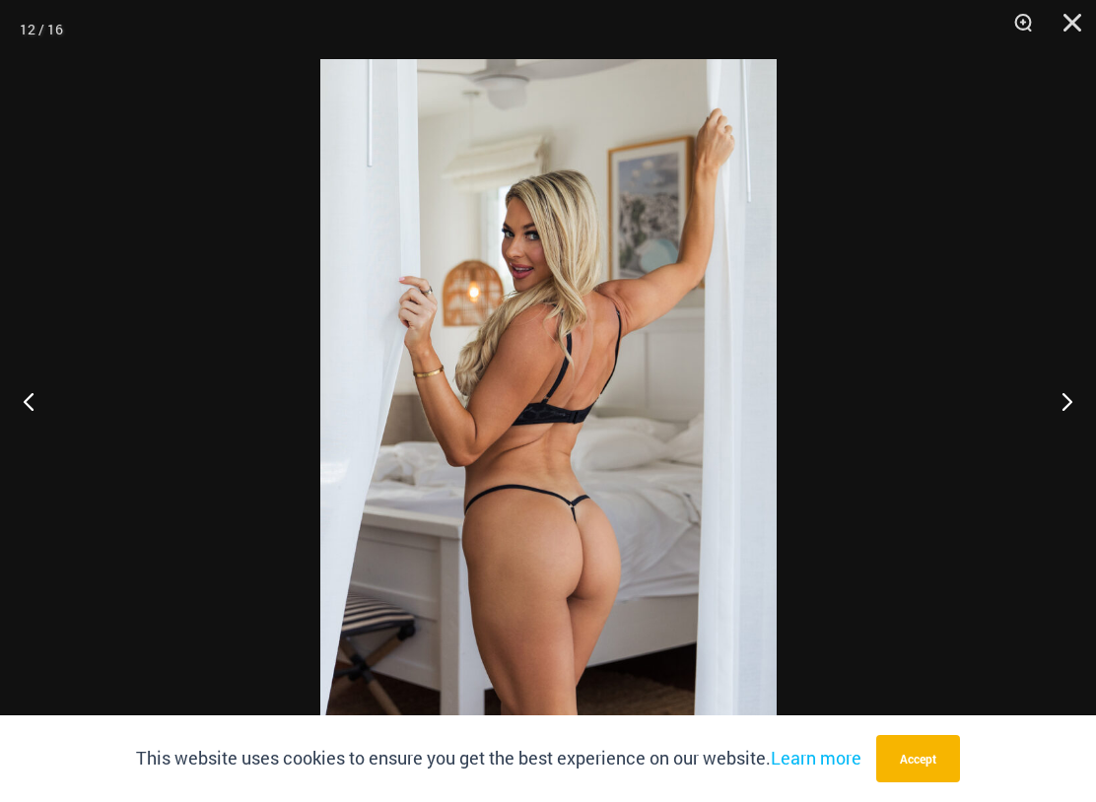
click at [29, 404] on button "Previous" at bounding box center [37, 401] width 74 height 99
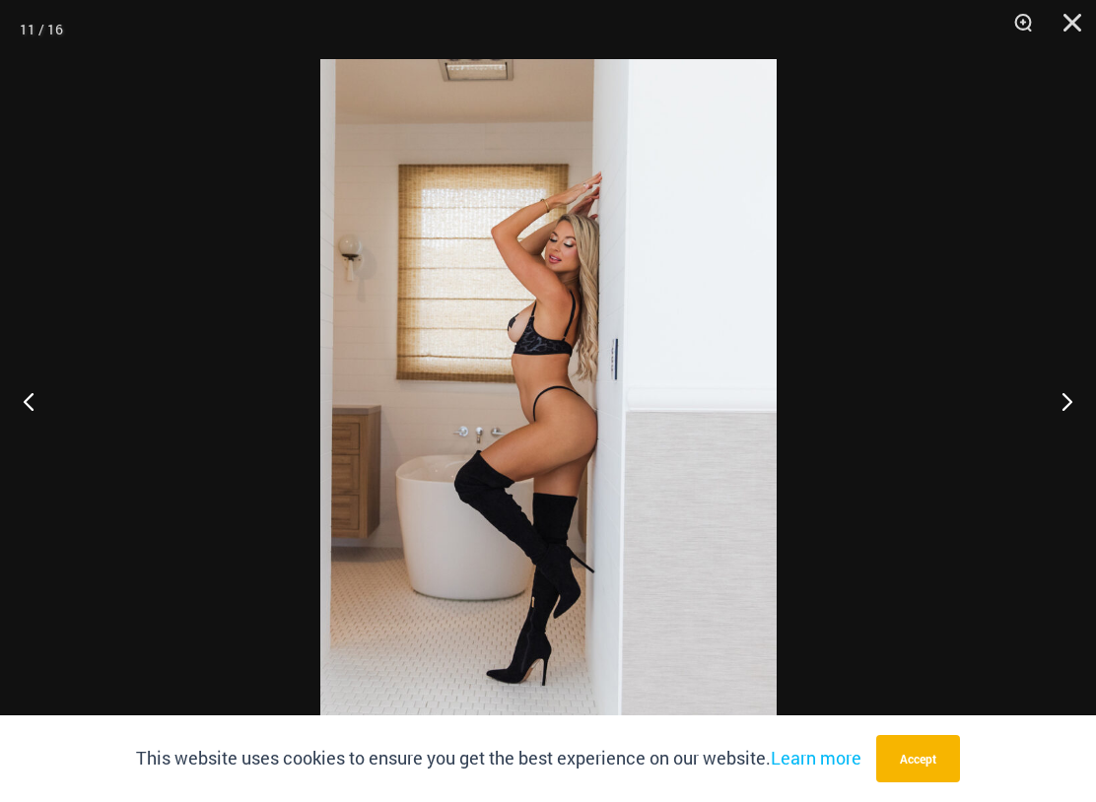
click at [16, 398] on button "Previous" at bounding box center [37, 401] width 74 height 99
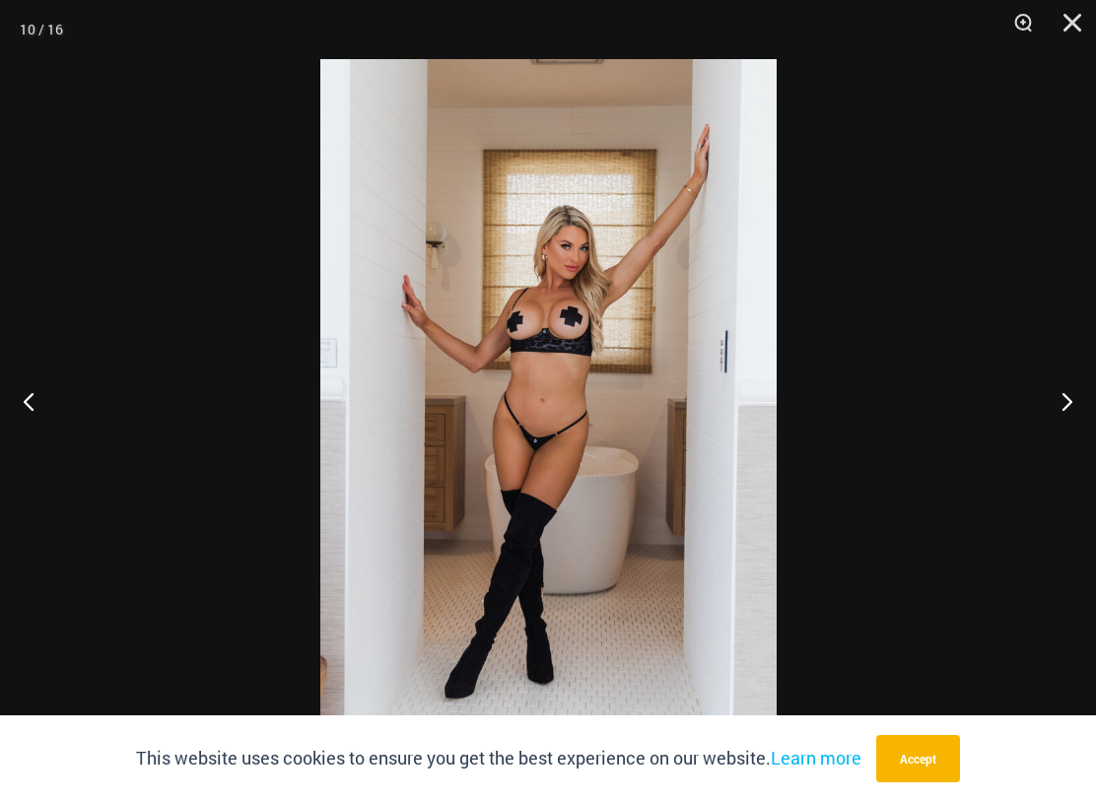
click at [20, 399] on button "Previous" at bounding box center [37, 401] width 74 height 99
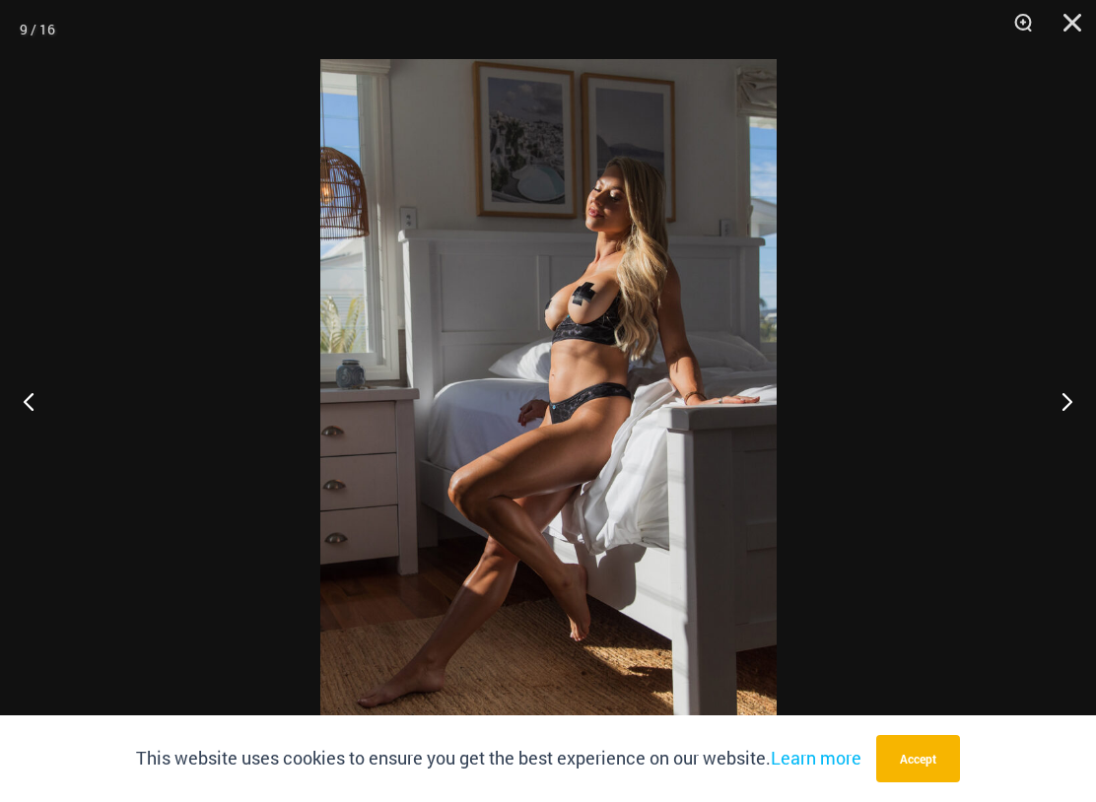
click at [1065, 27] on button "Close" at bounding box center [1064, 29] width 49 height 59
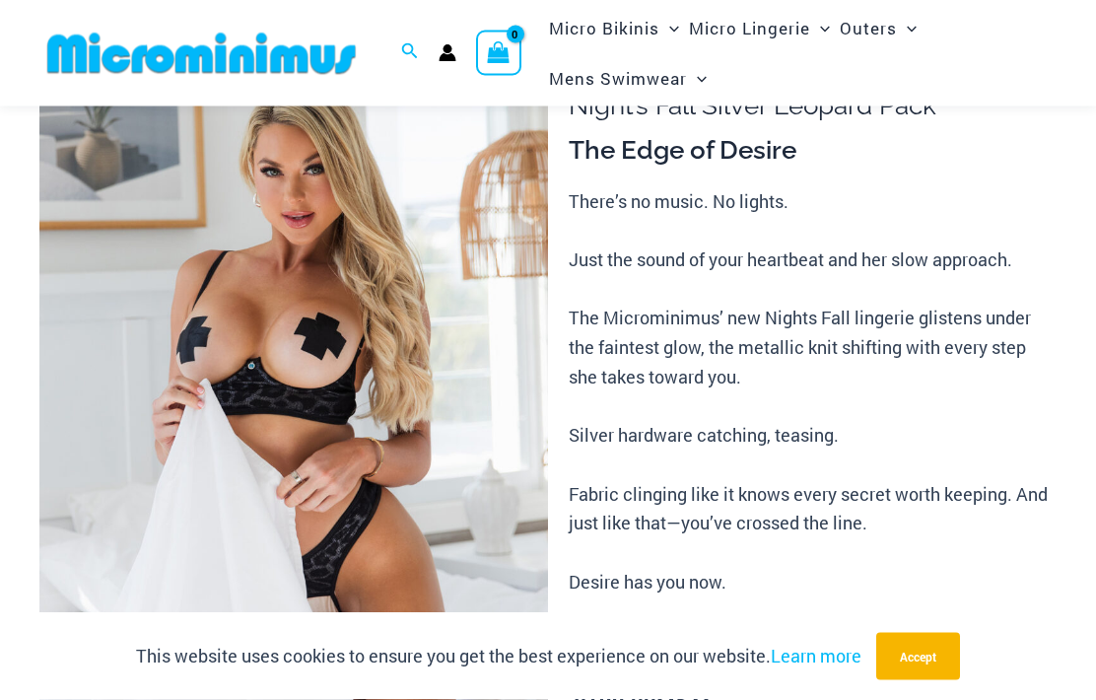
scroll to position [62, 0]
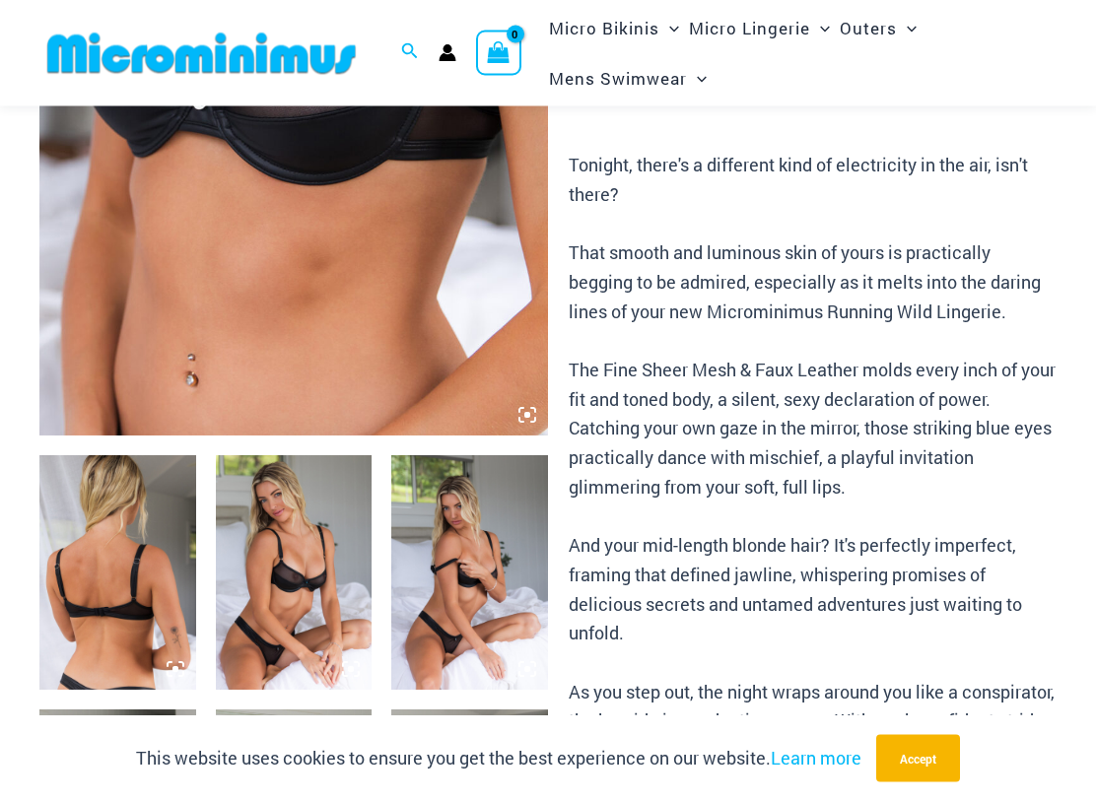
scroll to position [587, 0]
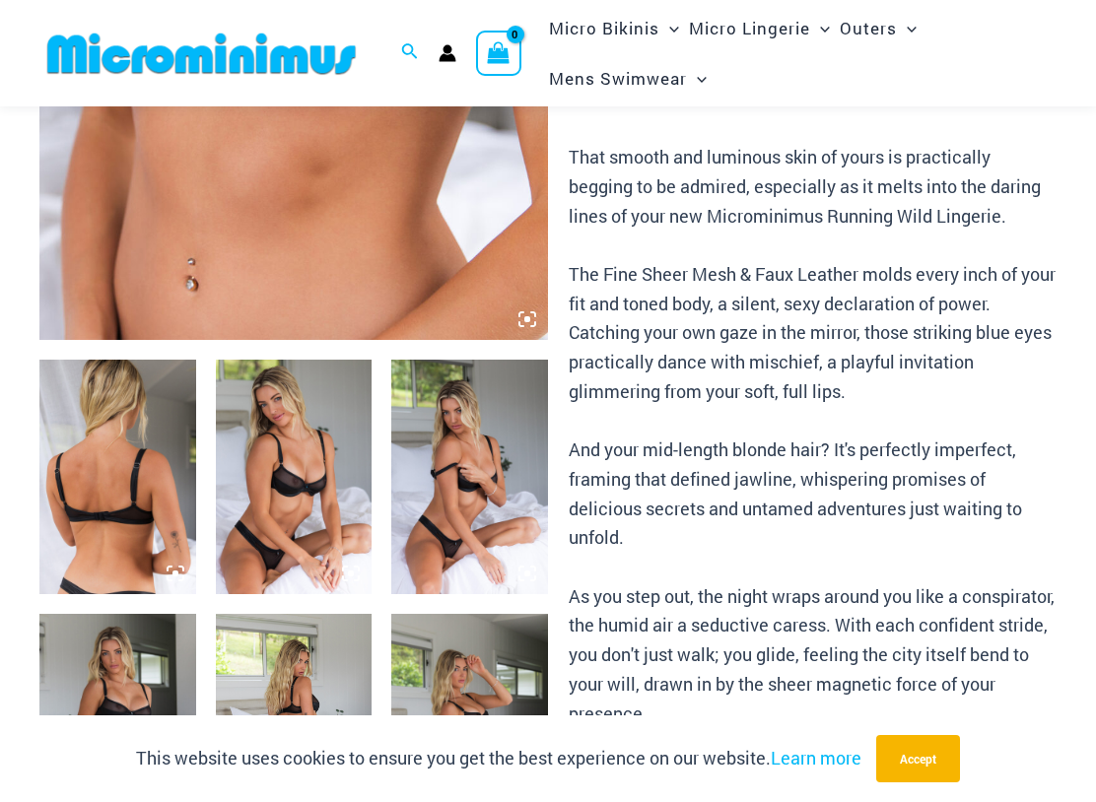
click at [86, 533] on img at bounding box center [117, 477] width 157 height 234
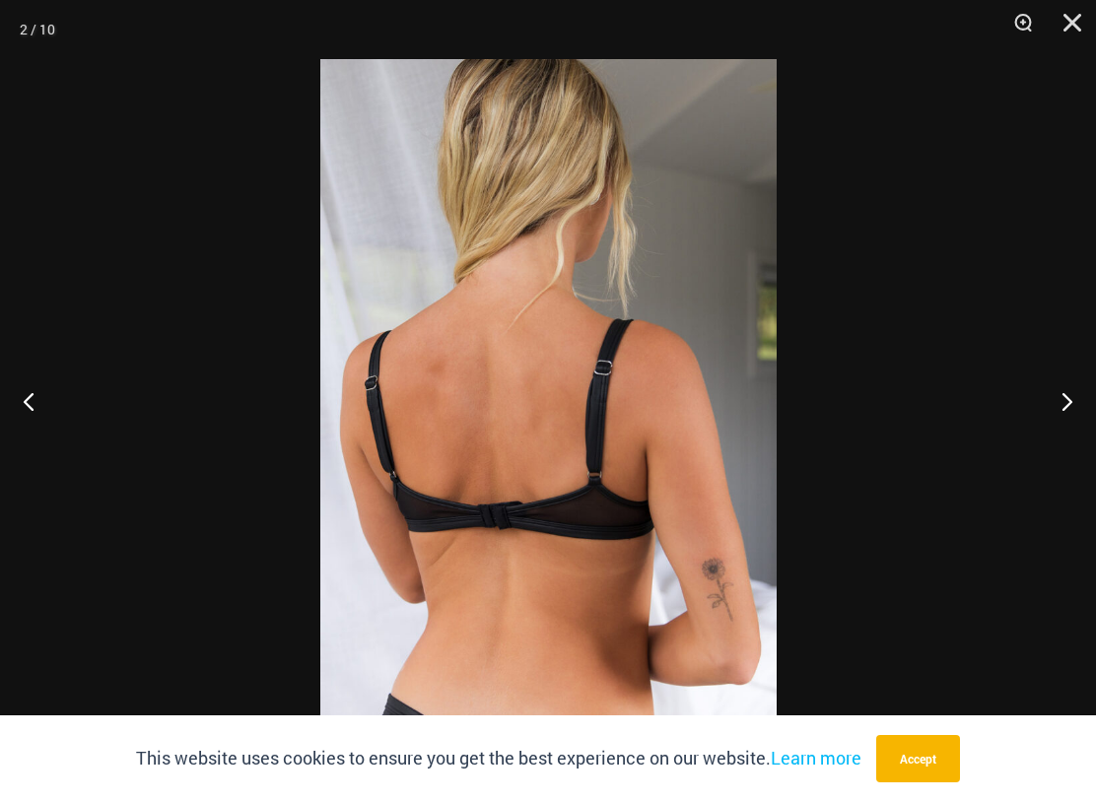
click at [32, 410] on button "Previous" at bounding box center [37, 401] width 74 height 99
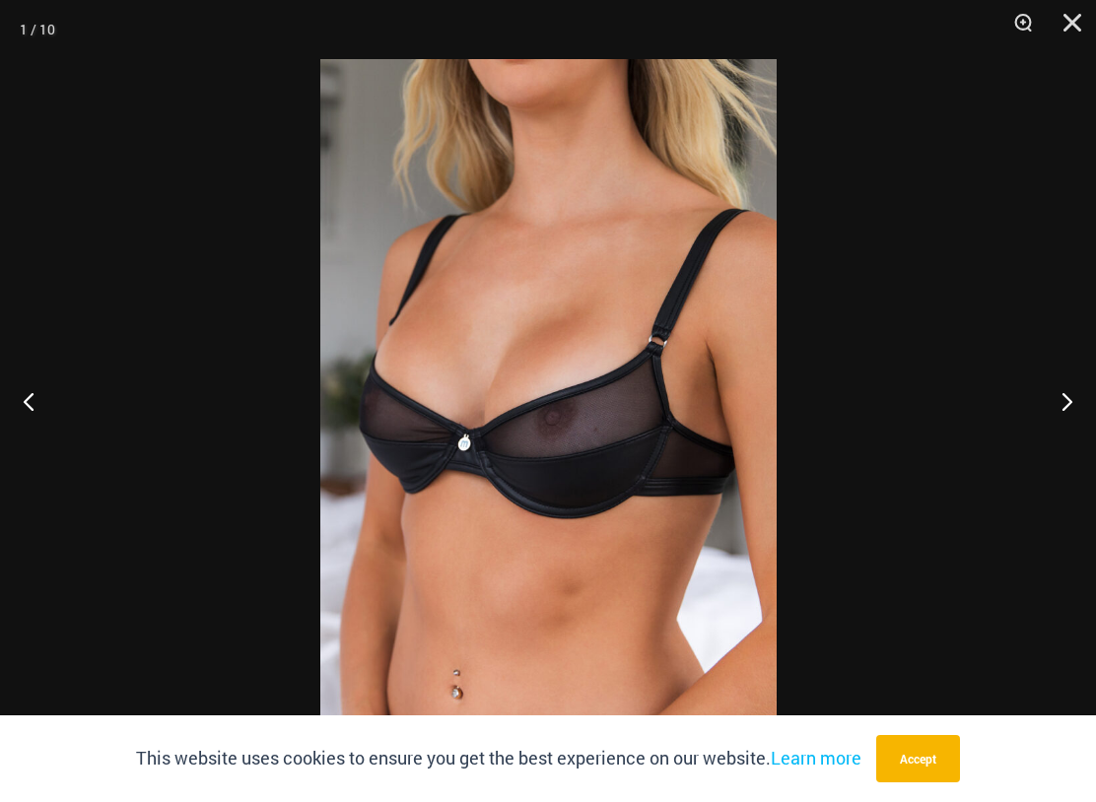
click at [24, 408] on button "Previous" at bounding box center [37, 401] width 74 height 99
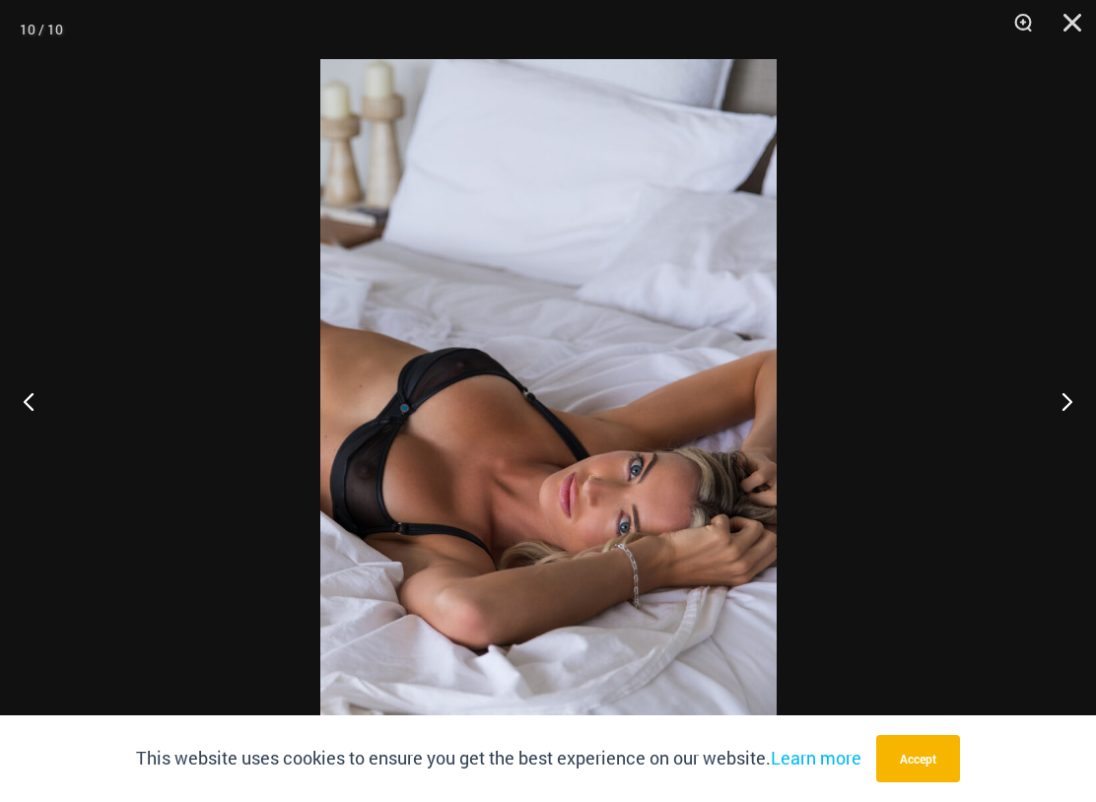
click at [29, 413] on button "Previous" at bounding box center [37, 401] width 74 height 99
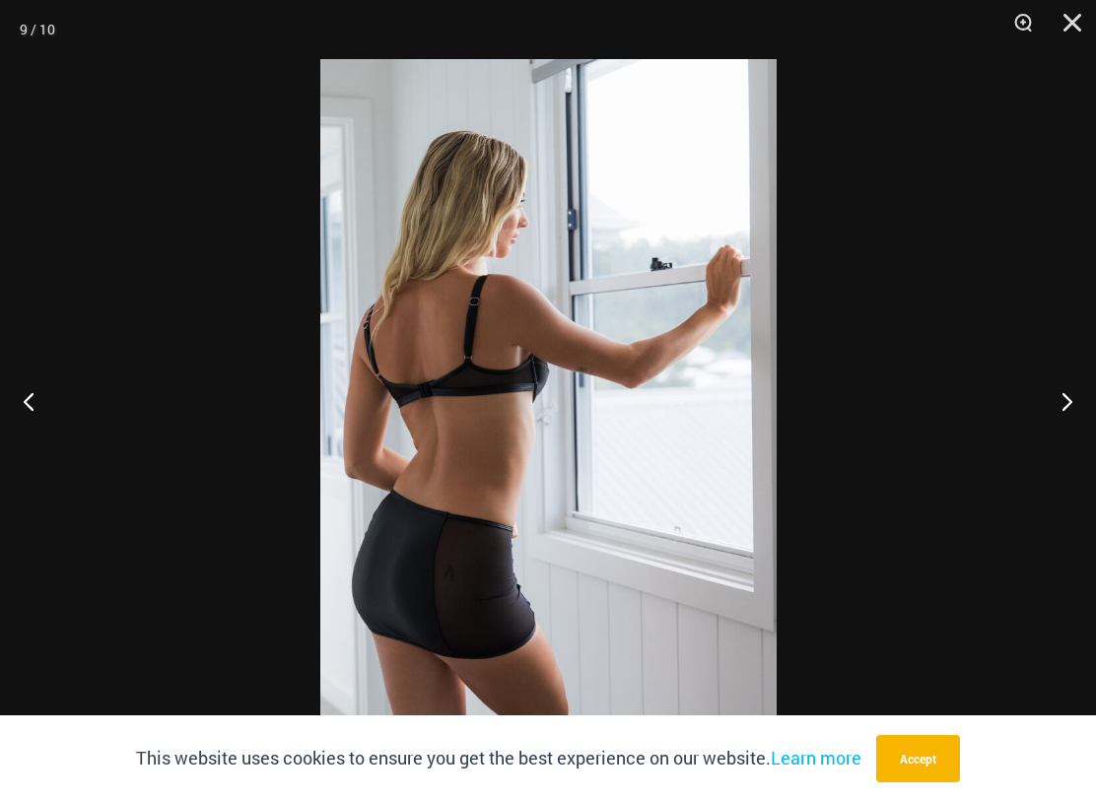
click at [22, 407] on button "Previous" at bounding box center [37, 401] width 74 height 99
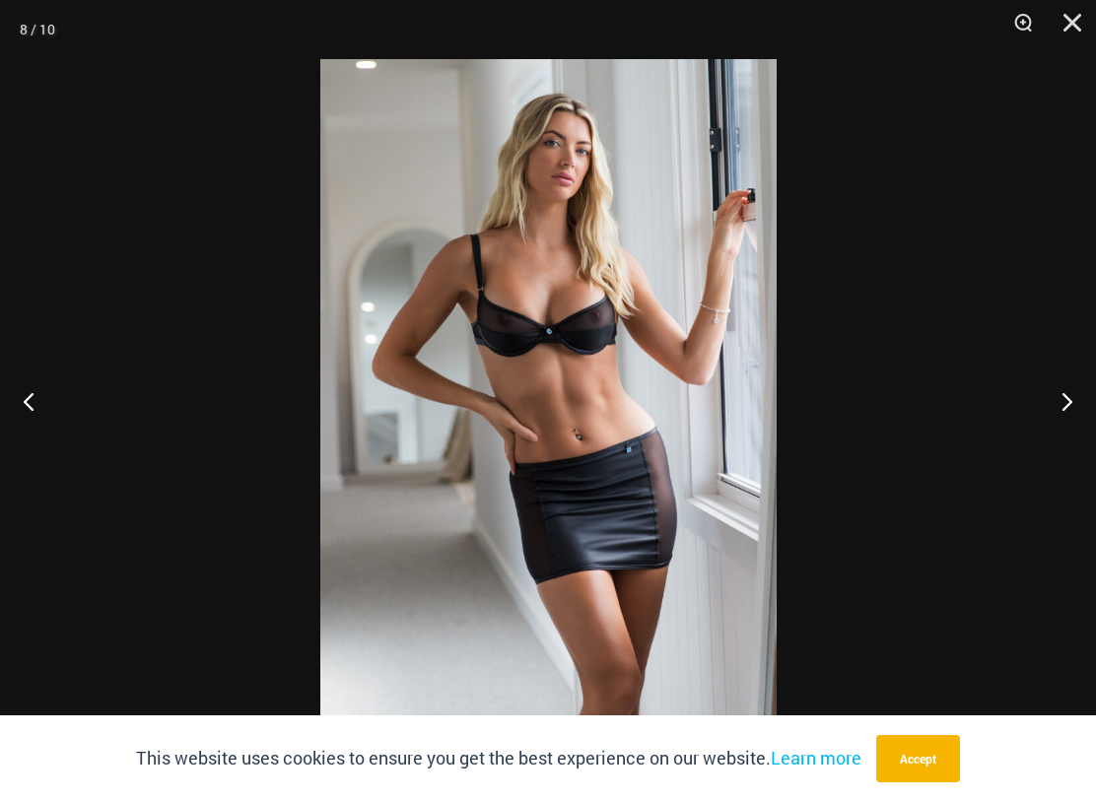
click at [18, 400] on button "Previous" at bounding box center [37, 401] width 74 height 99
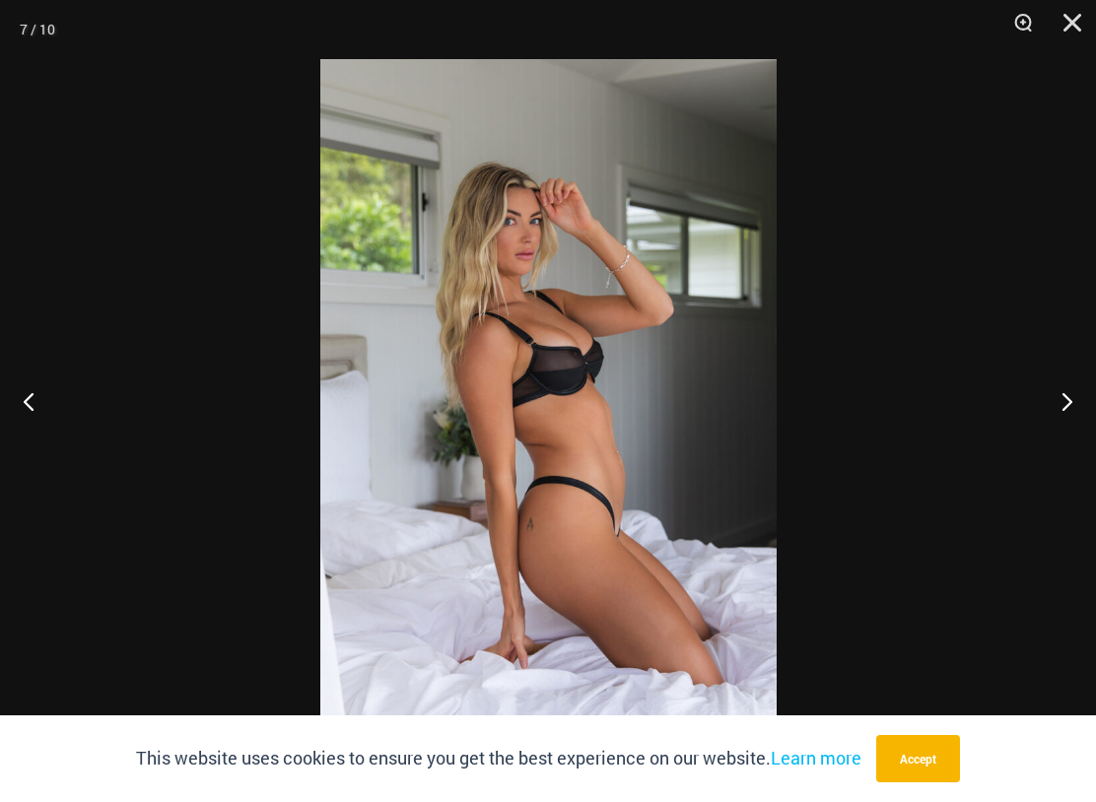
click at [22, 399] on button "Previous" at bounding box center [37, 401] width 74 height 99
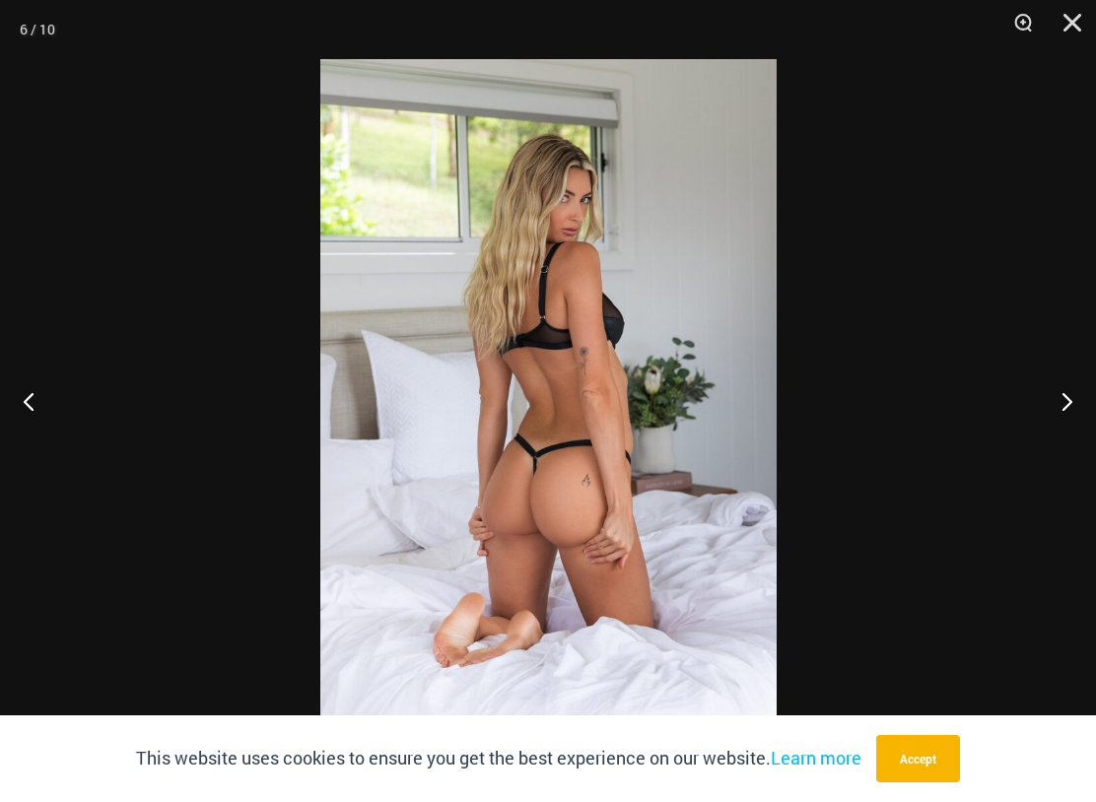
click at [29, 404] on button "Previous" at bounding box center [37, 401] width 74 height 99
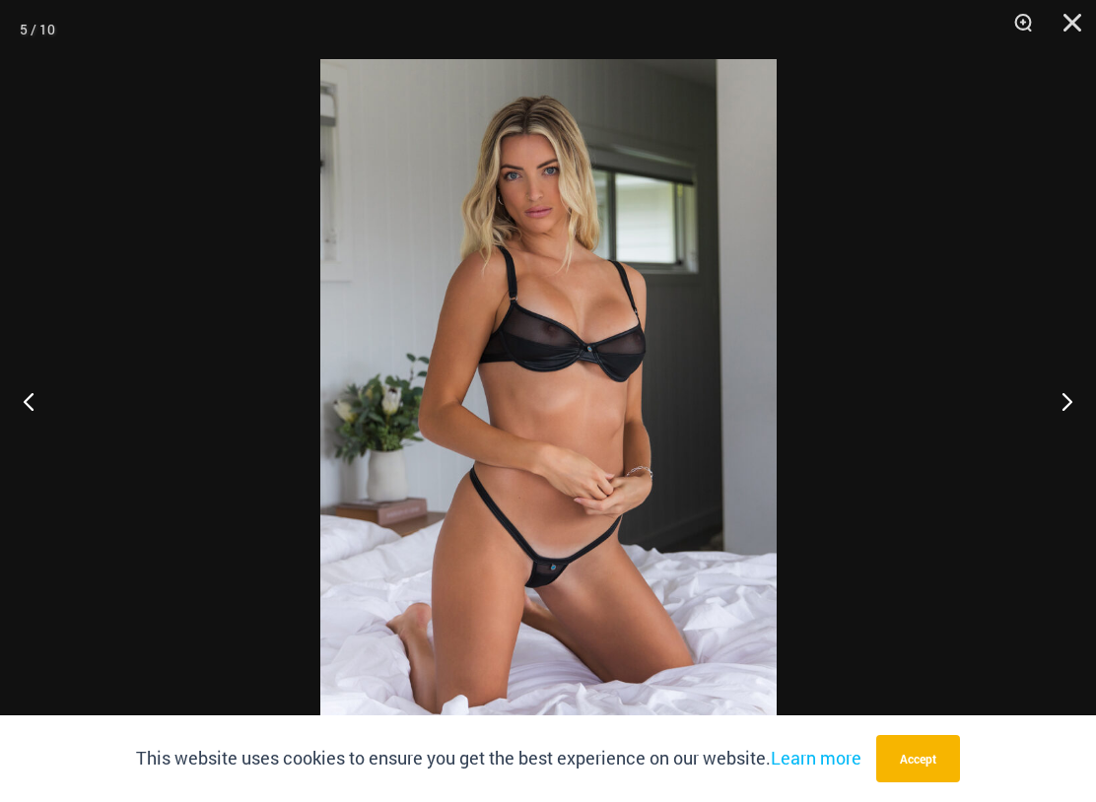
click at [21, 402] on button "Previous" at bounding box center [37, 401] width 74 height 99
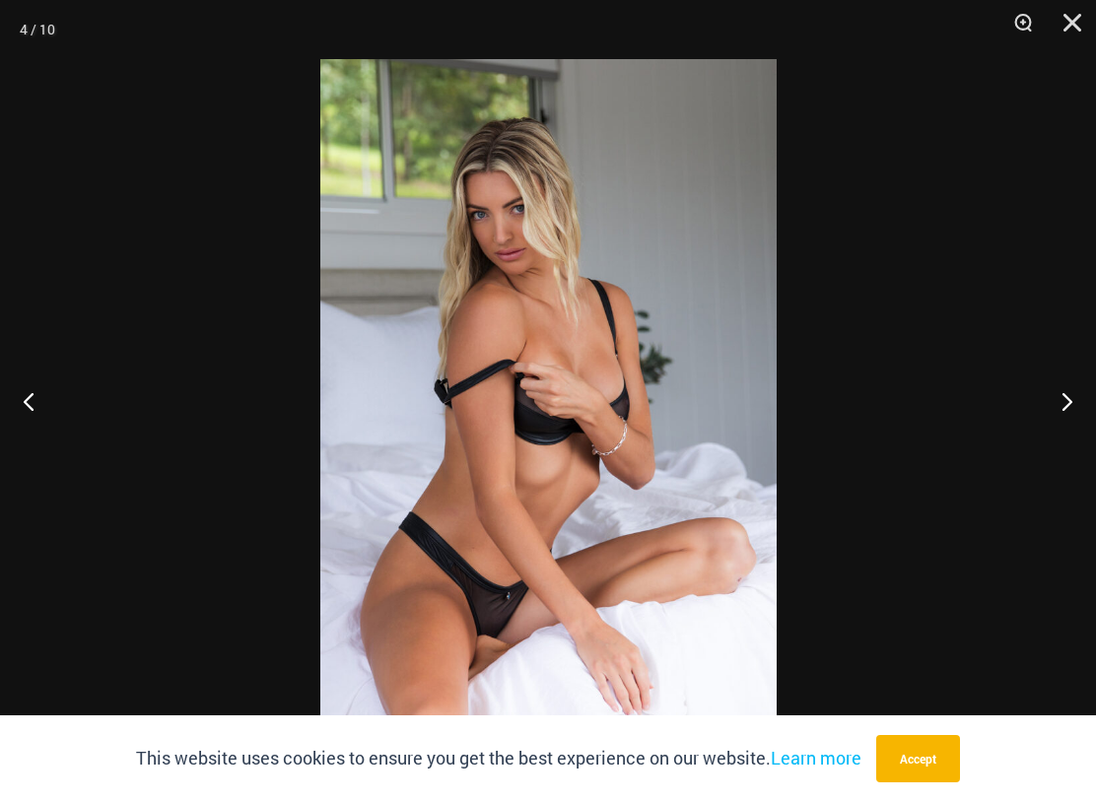
click at [22, 402] on button "Previous" at bounding box center [37, 401] width 74 height 99
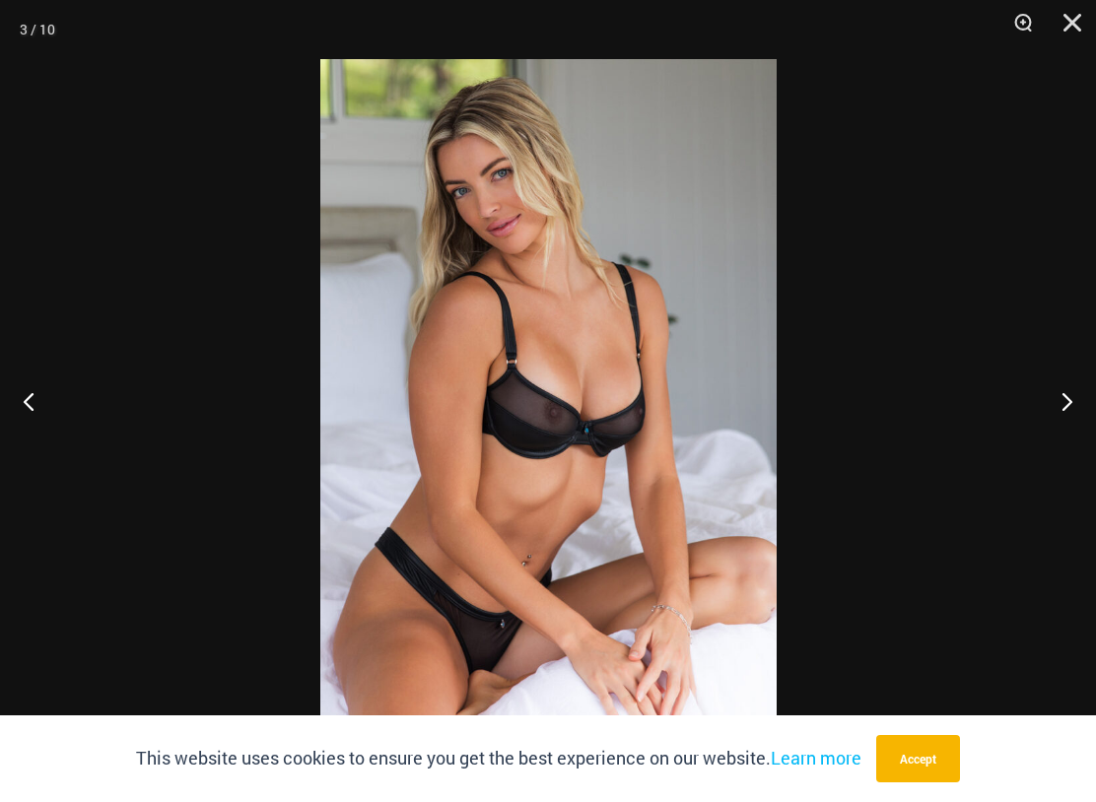
click at [23, 402] on button "Previous" at bounding box center [37, 401] width 74 height 99
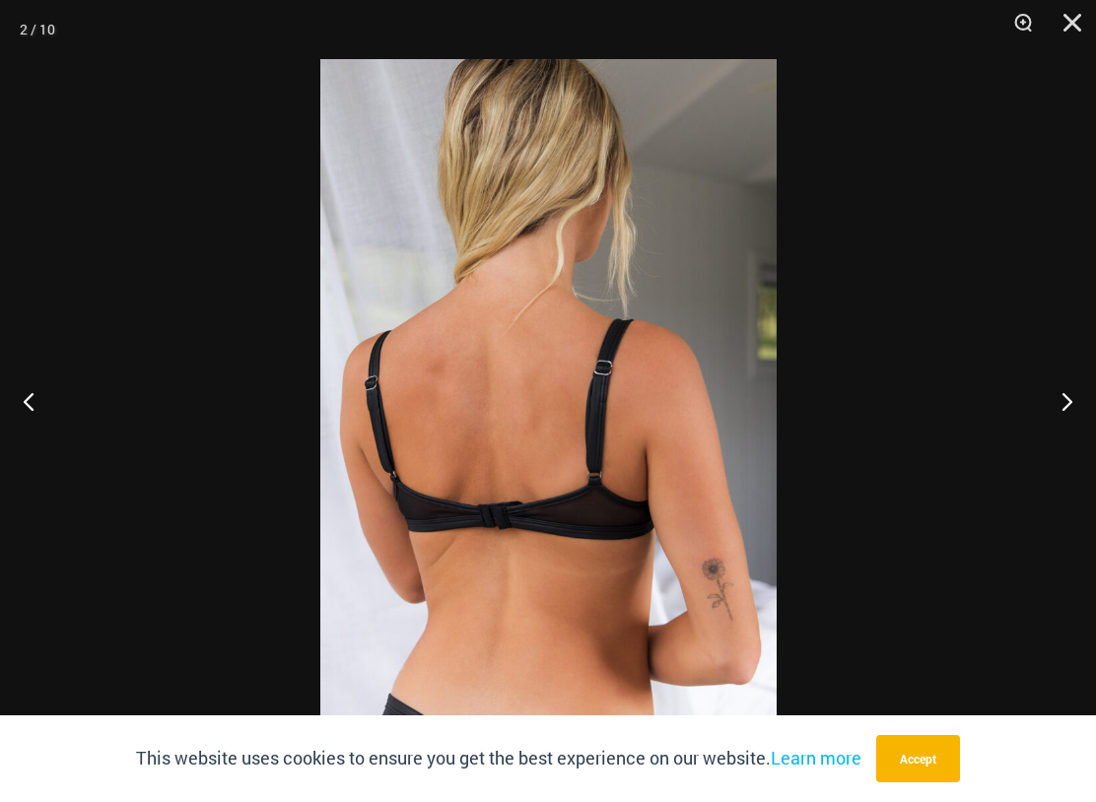
click at [24, 403] on button "Previous" at bounding box center [37, 401] width 74 height 99
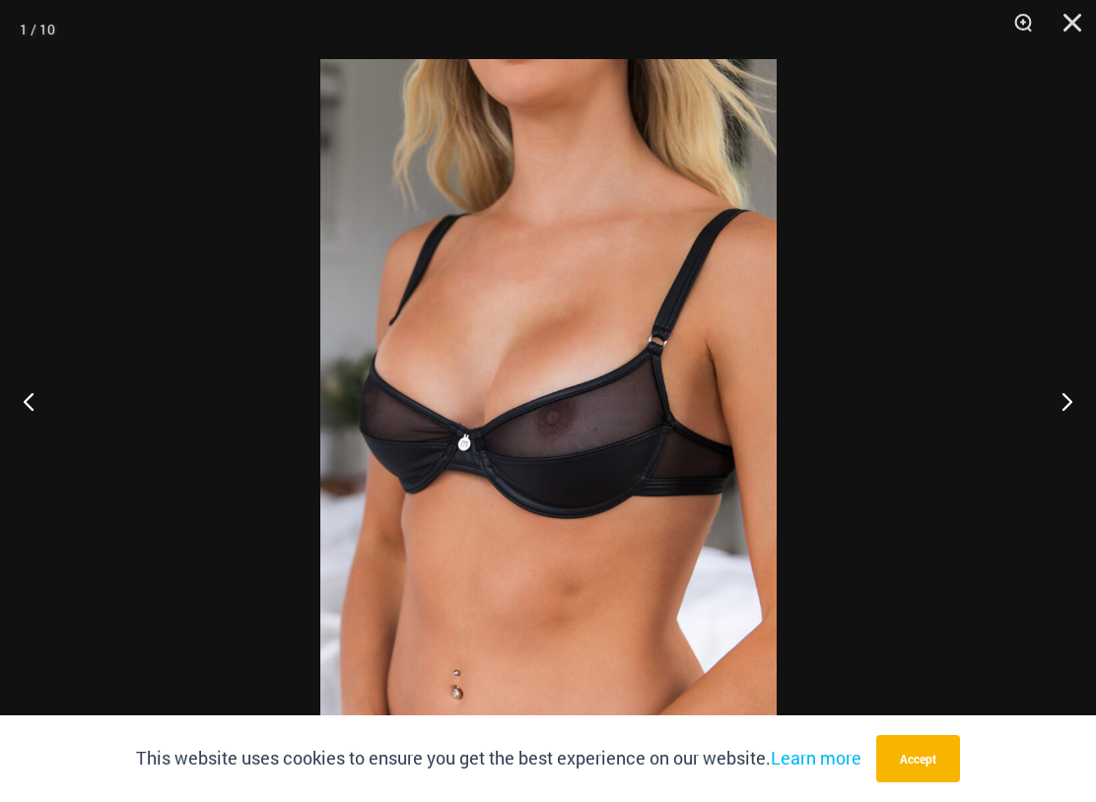
click at [24, 401] on button "Previous" at bounding box center [37, 401] width 74 height 99
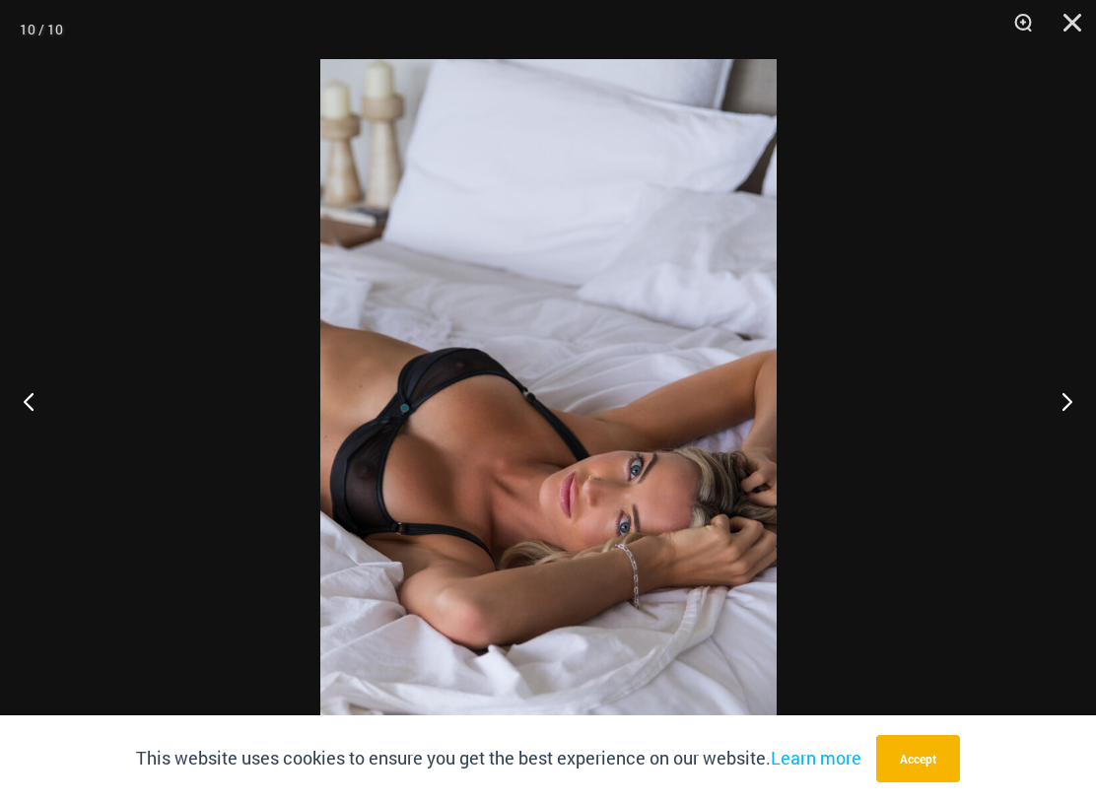
click at [22, 399] on button "Previous" at bounding box center [37, 401] width 74 height 99
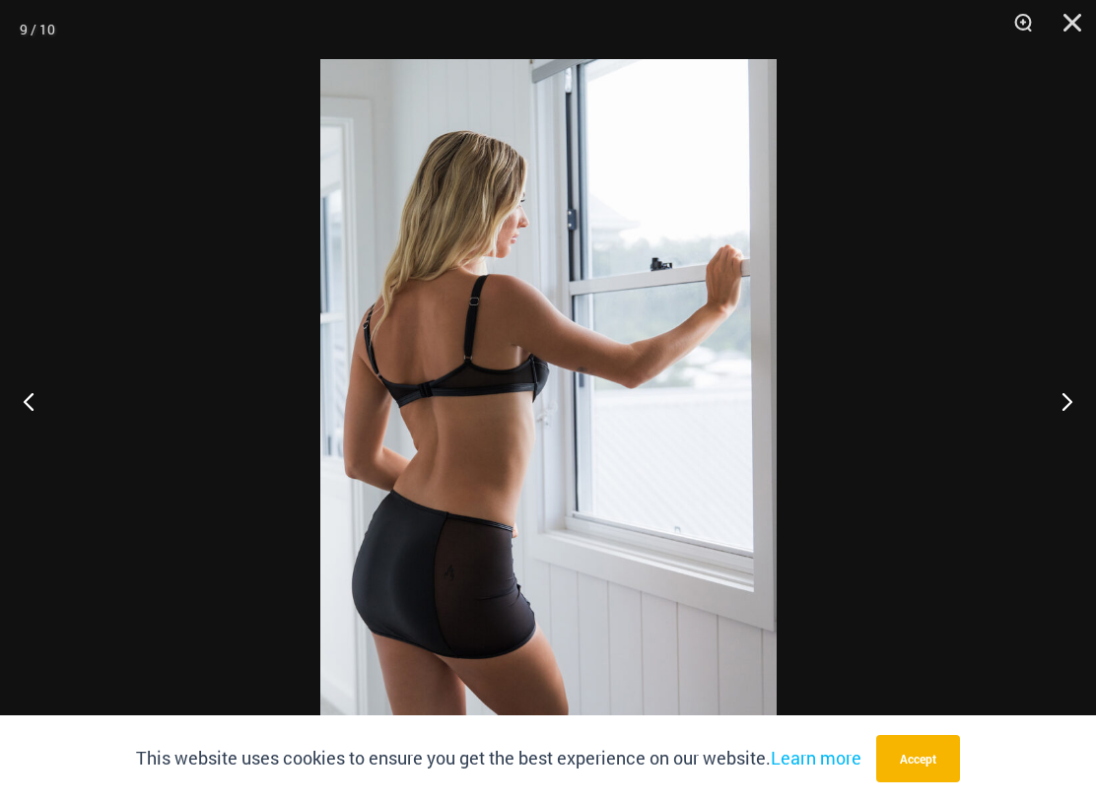
click at [23, 400] on button "Previous" at bounding box center [37, 401] width 74 height 99
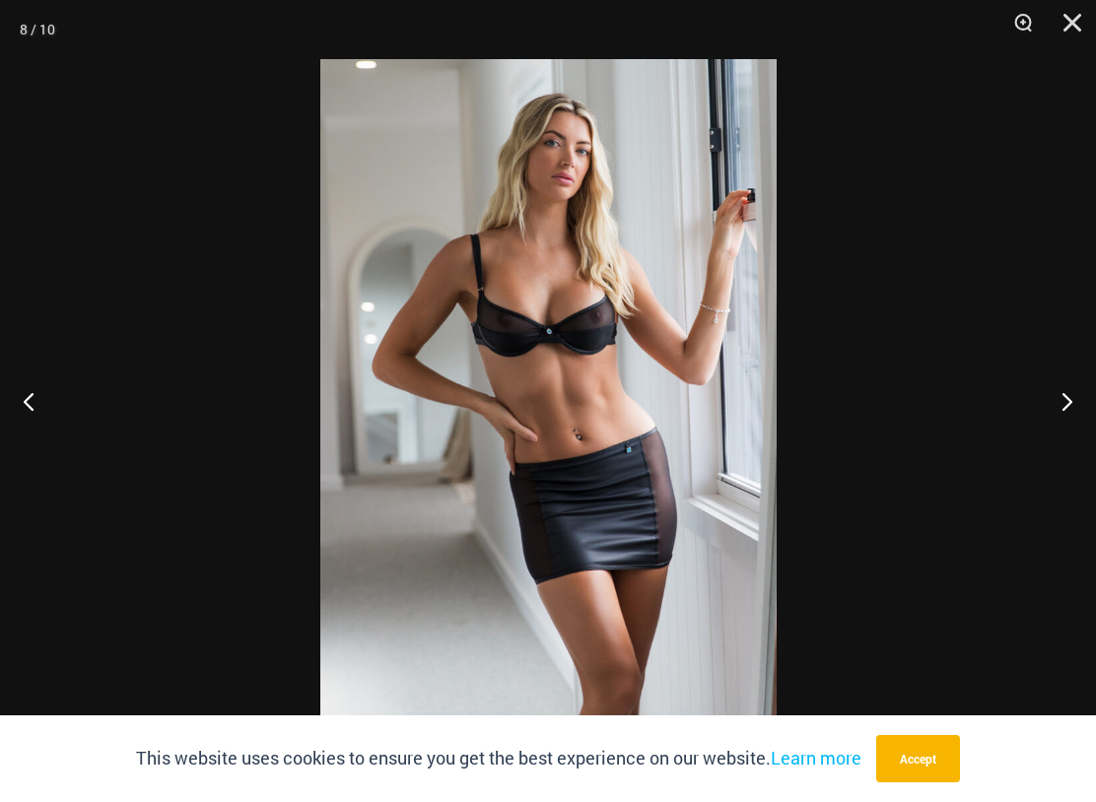
click at [16, 392] on button "Previous" at bounding box center [37, 401] width 74 height 99
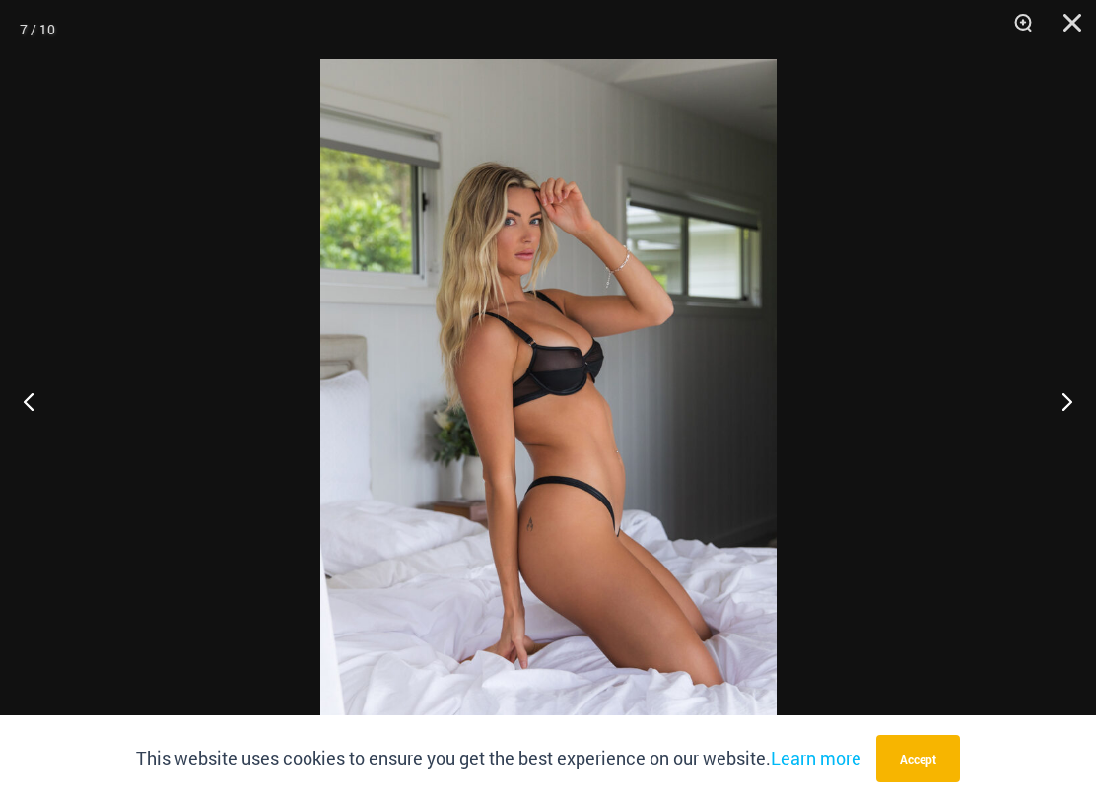
click at [23, 400] on button "Previous" at bounding box center [37, 401] width 74 height 99
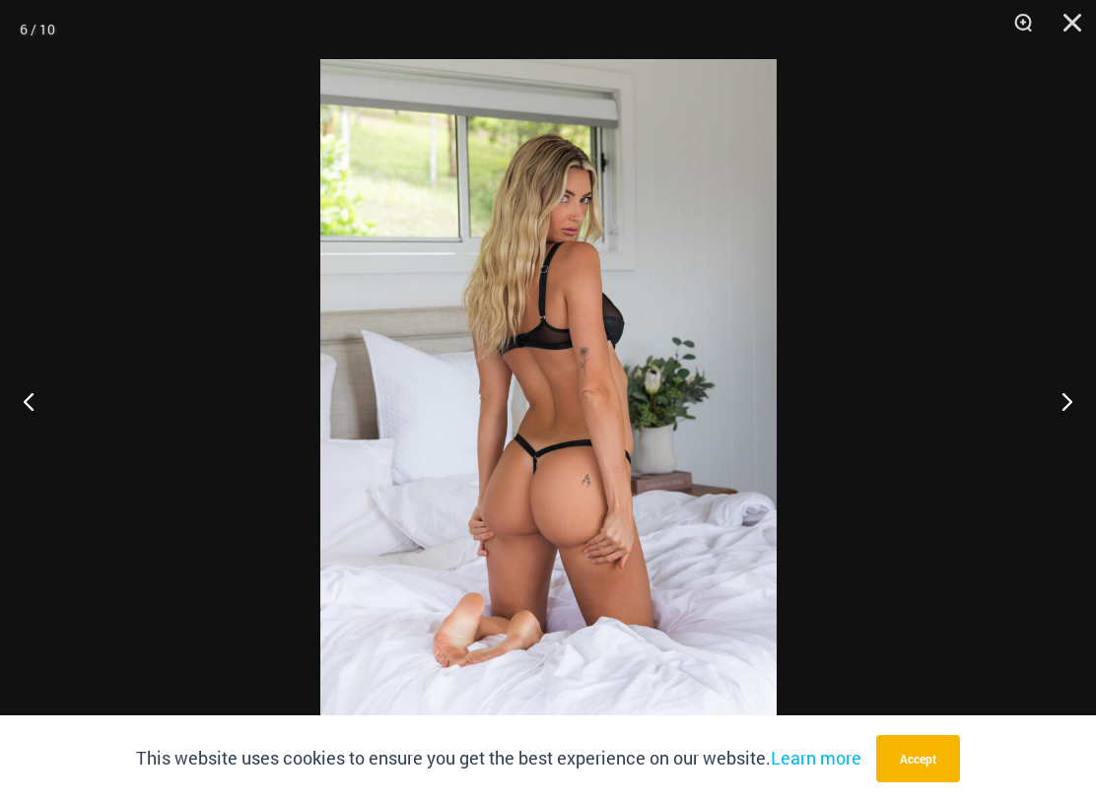
click at [1069, 25] on button "Close" at bounding box center [1064, 29] width 49 height 59
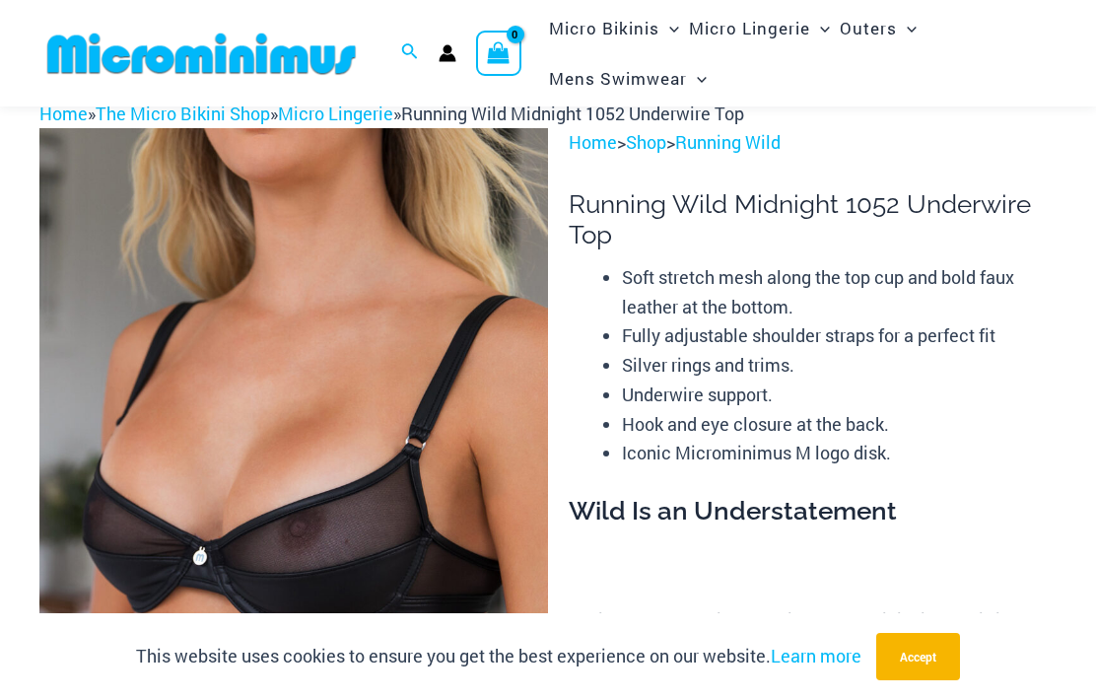
scroll to position [0, 0]
